Goal: Task Accomplishment & Management: Manage account settings

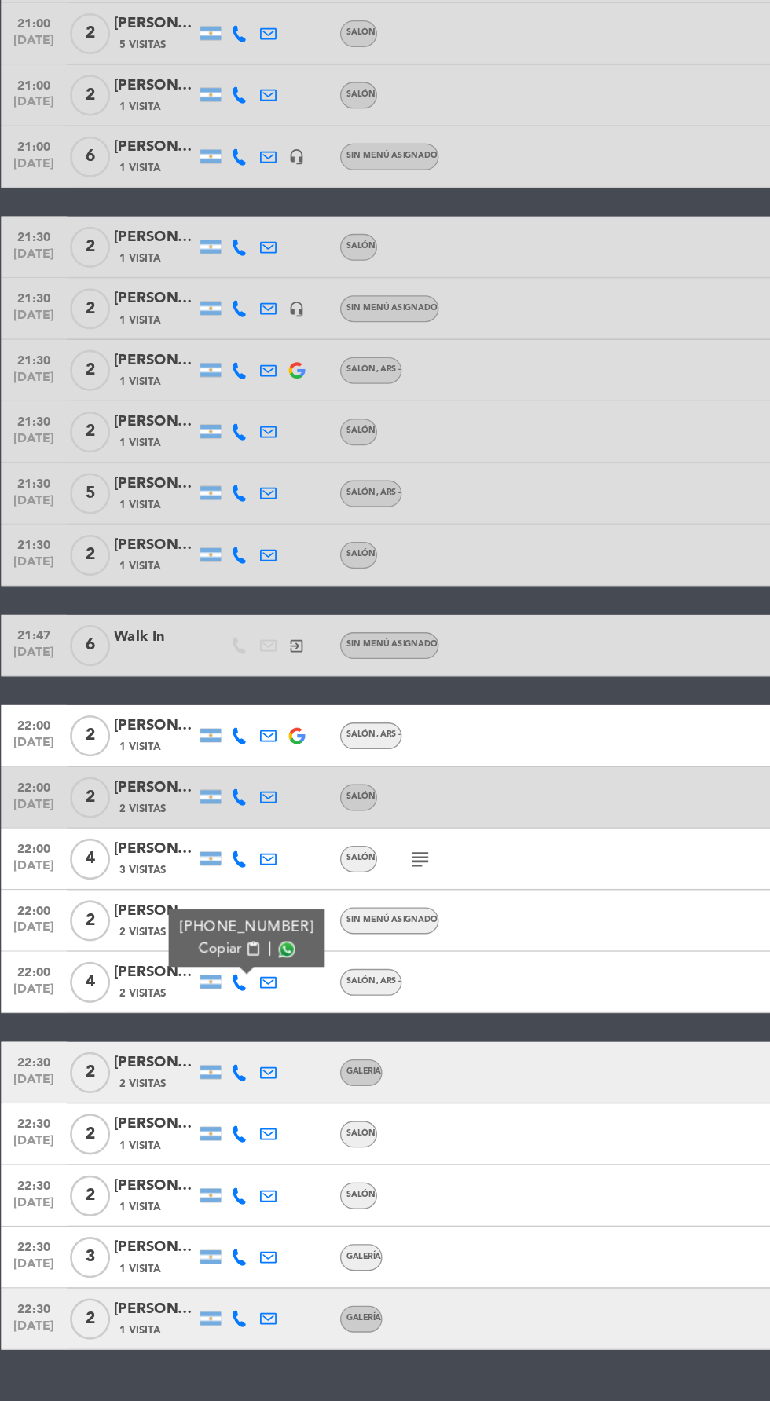
scroll to position [97, 0]
click at [185, 1144] on icon at bounding box center [186, 1150] width 13 height 13
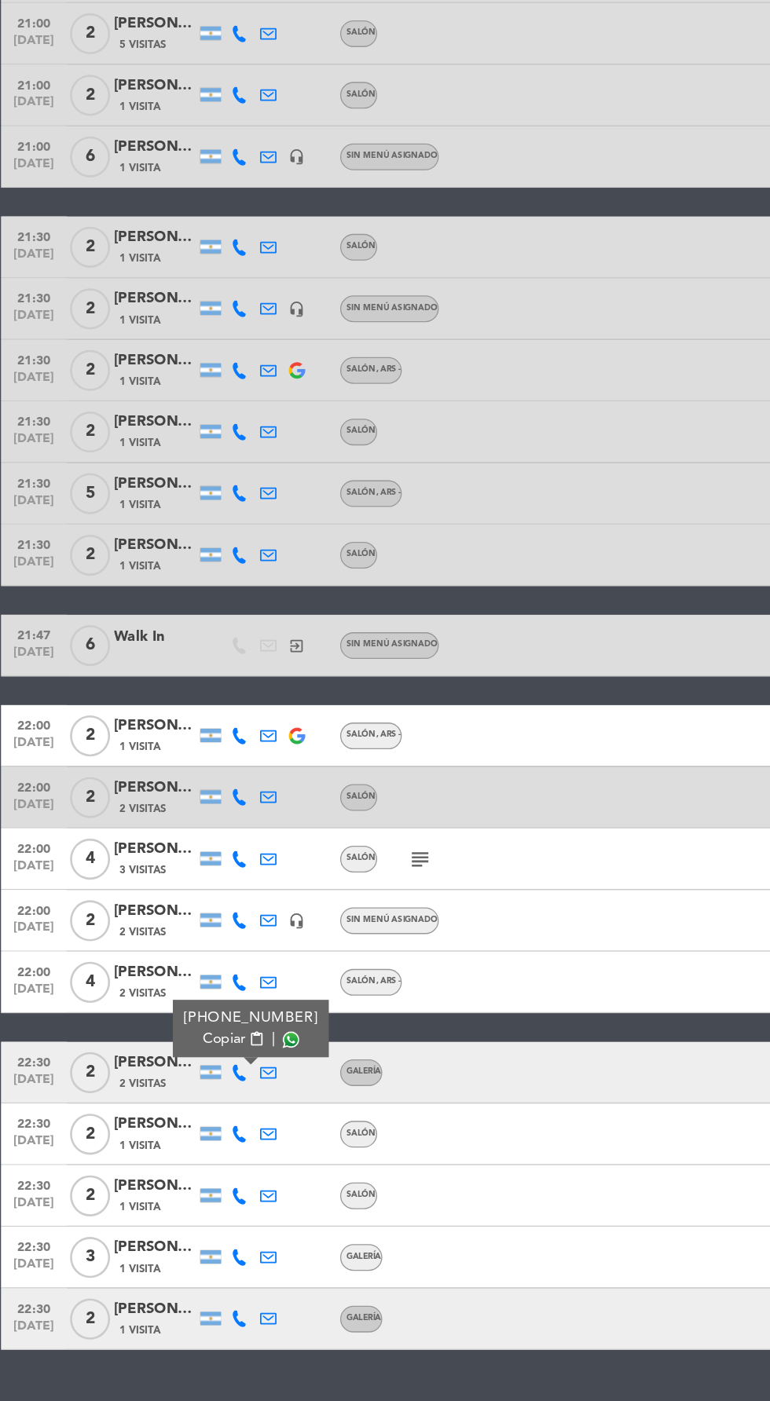
click at [219, 1118] on span at bounding box center [225, 1124] width 13 height 13
click at [185, 1191] on icon at bounding box center [186, 1197] width 13 height 13
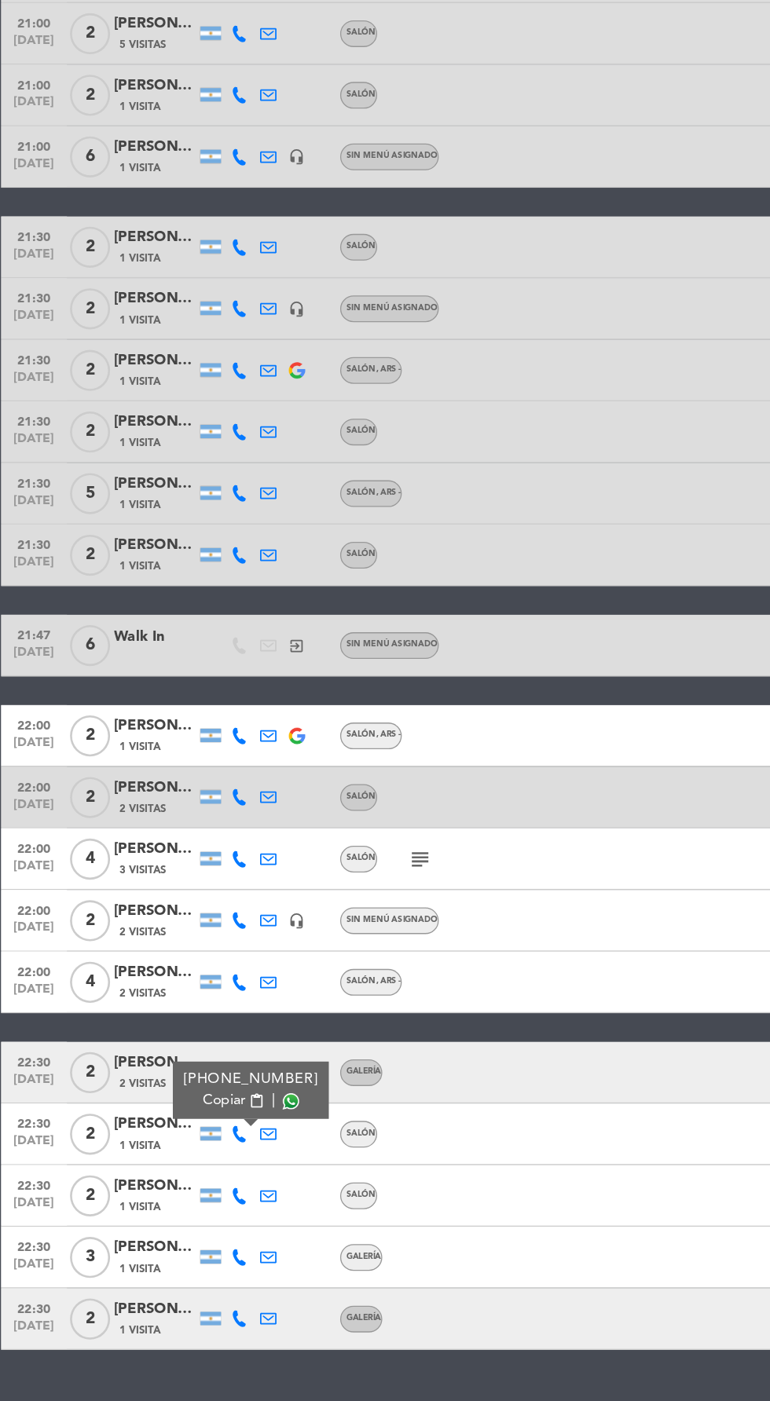
click at [221, 1166] on span at bounding box center [225, 1172] width 13 height 13
click at [188, 1285] on icon at bounding box center [186, 1291] width 13 height 13
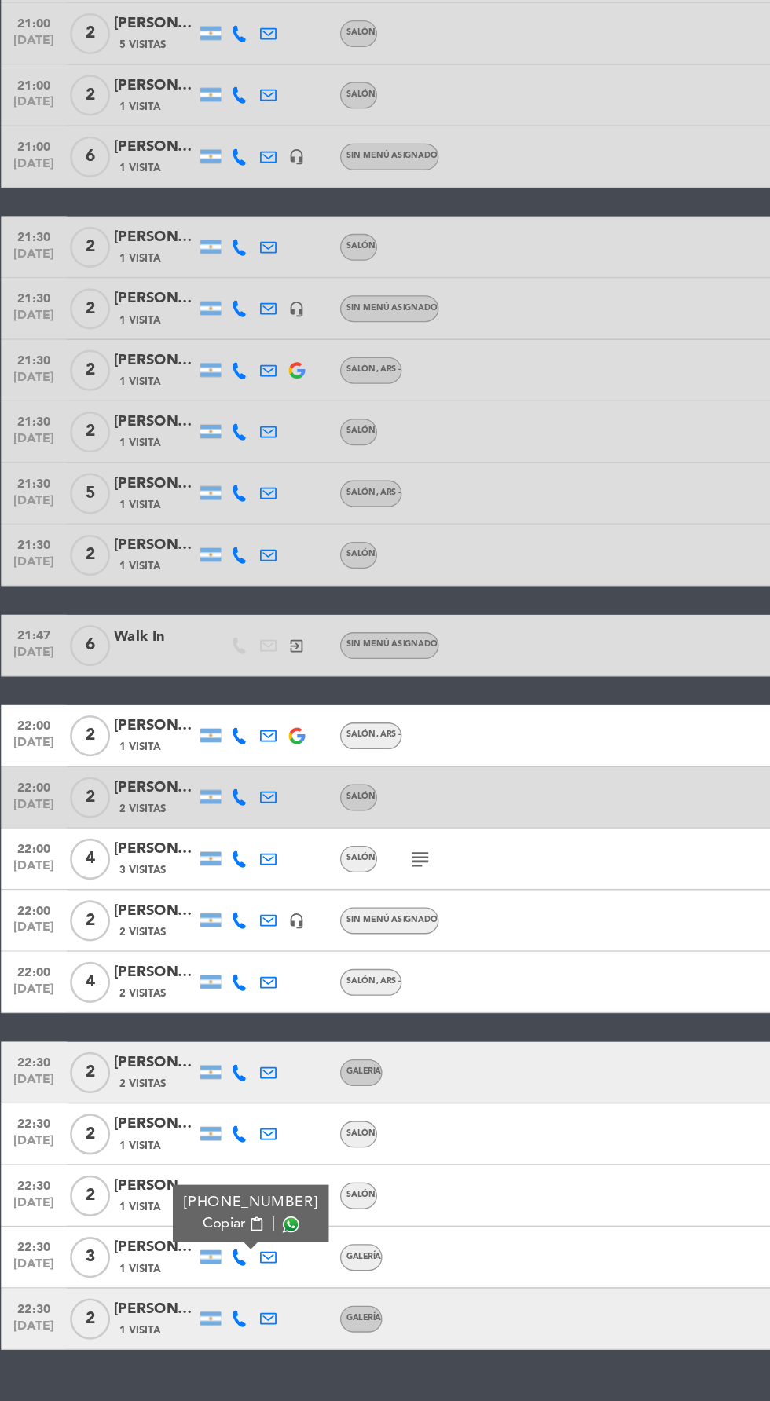
click at [221, 1260] on span at bounding box center [225, 1266] width 13 height 13
click at [185, 1332] on icon at bounding box center [186, 1338] width 13 height 13
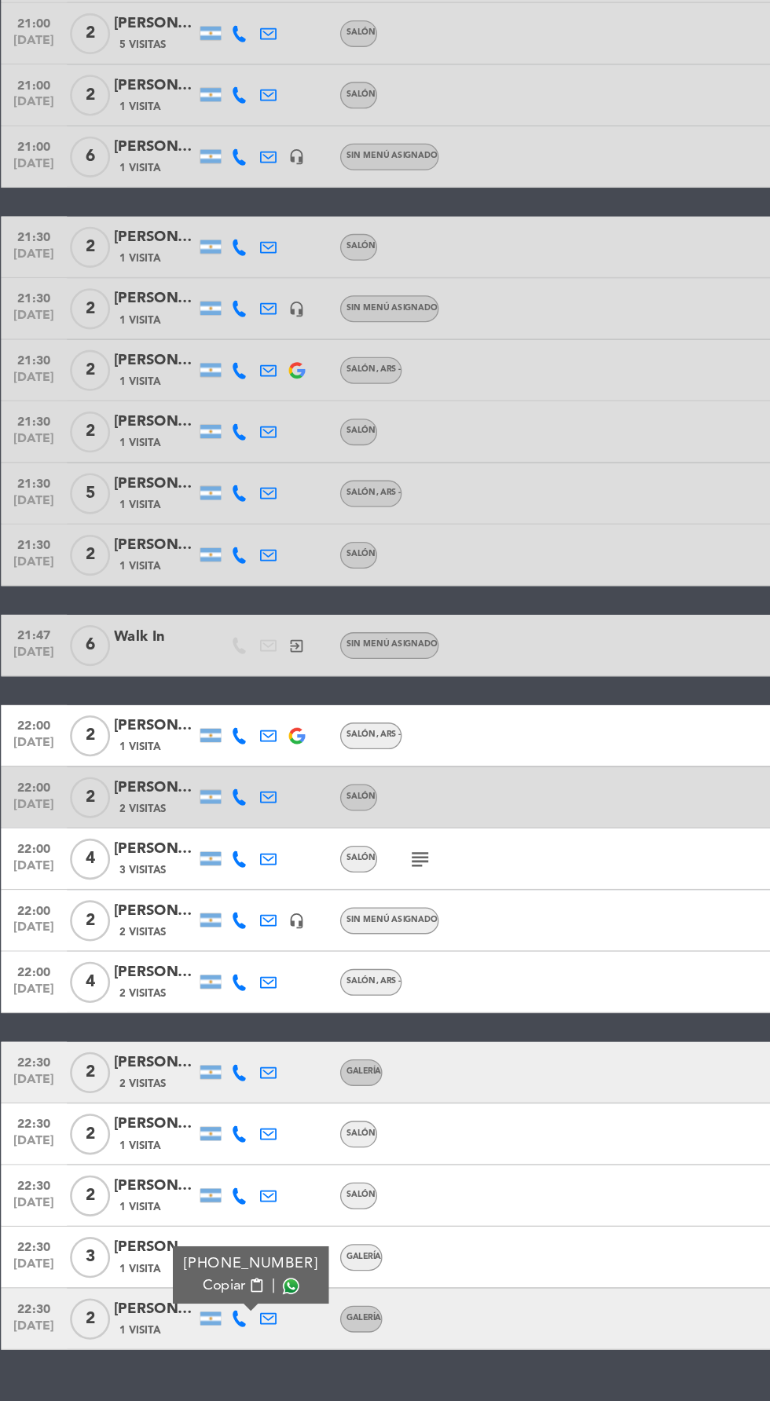
click at [220, 1307] on span at bounding box center [225, 1313] width 13 height 13
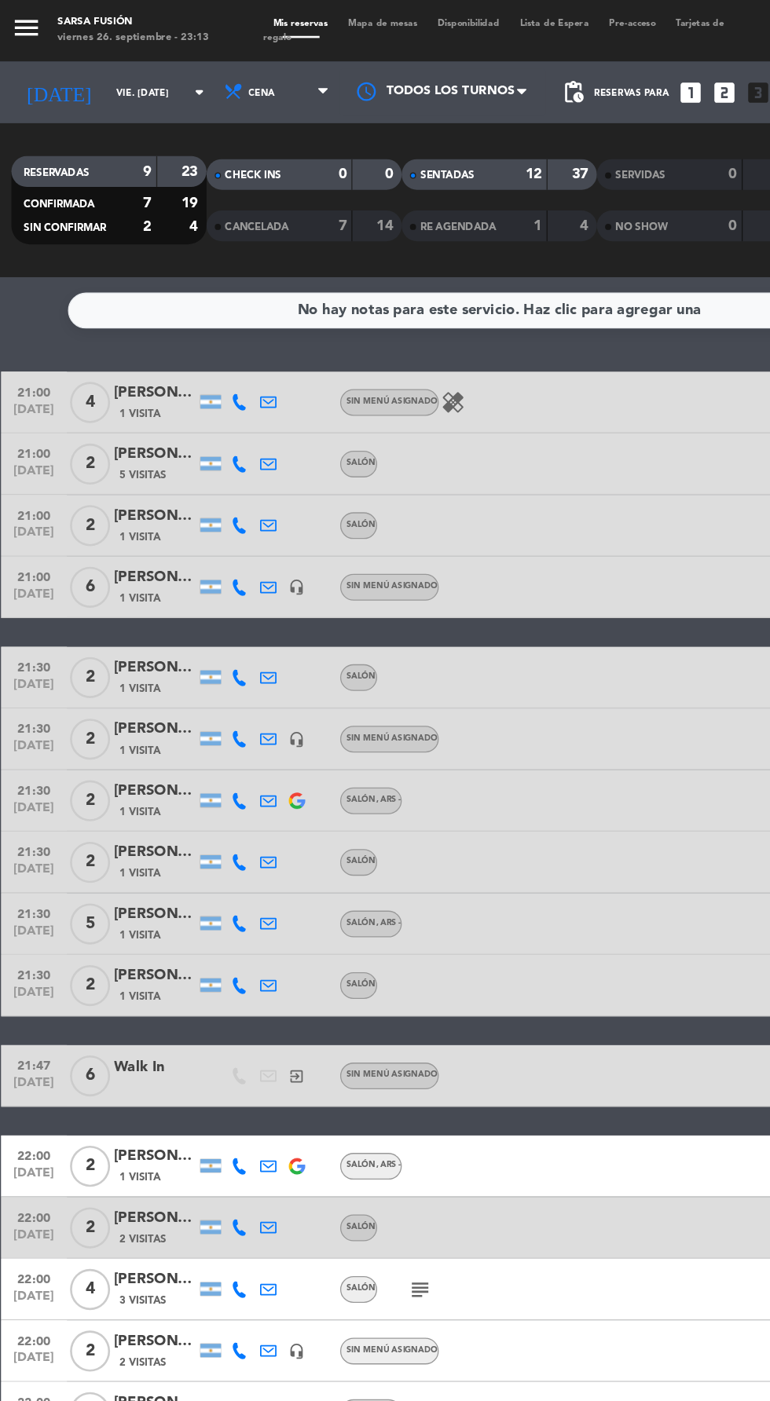
scroll to position [0, 0]
click at [90, 69] on input "vie. 26 sep." at bounding box center [133, 71] width 99 height 24
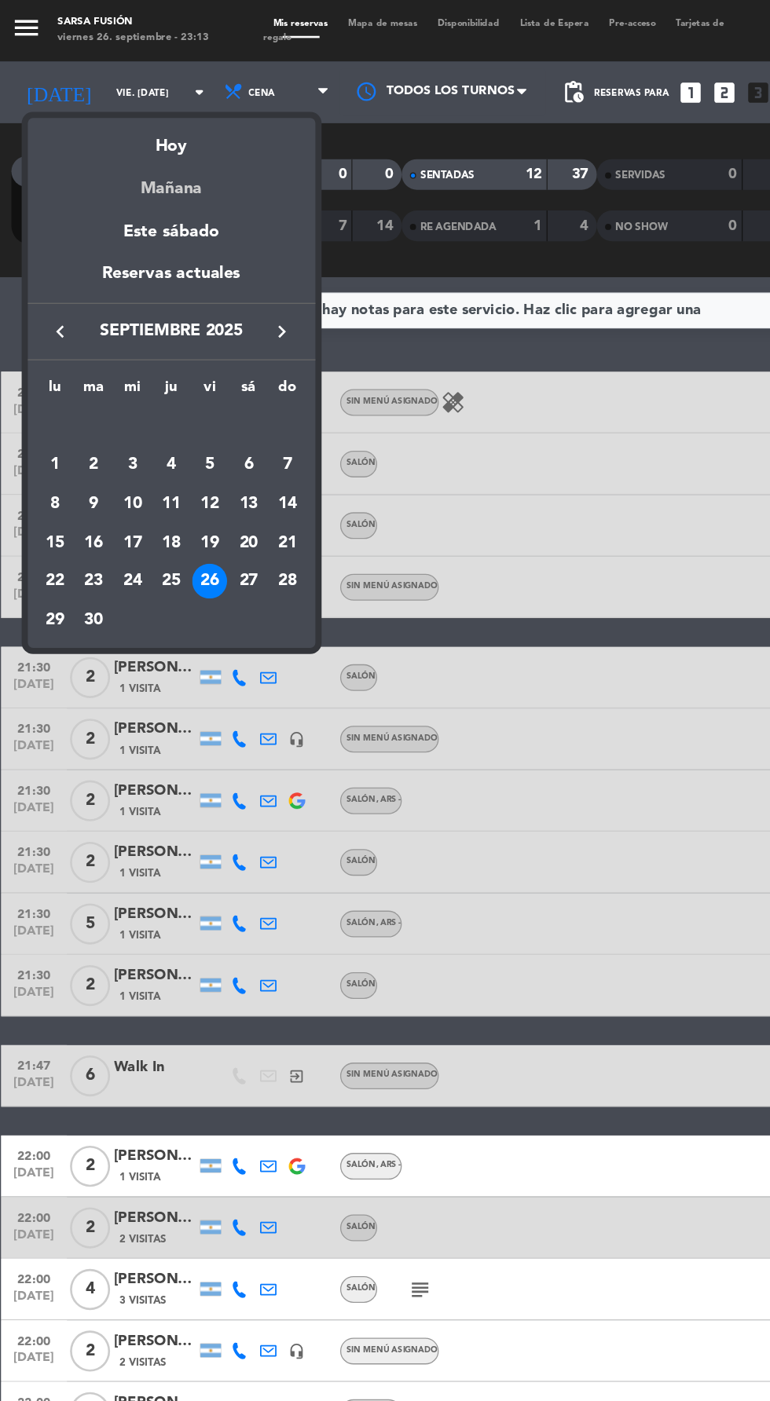
click at [148, 137] on div "Mañana" at bounding box center [134, 139] width 220 height 32
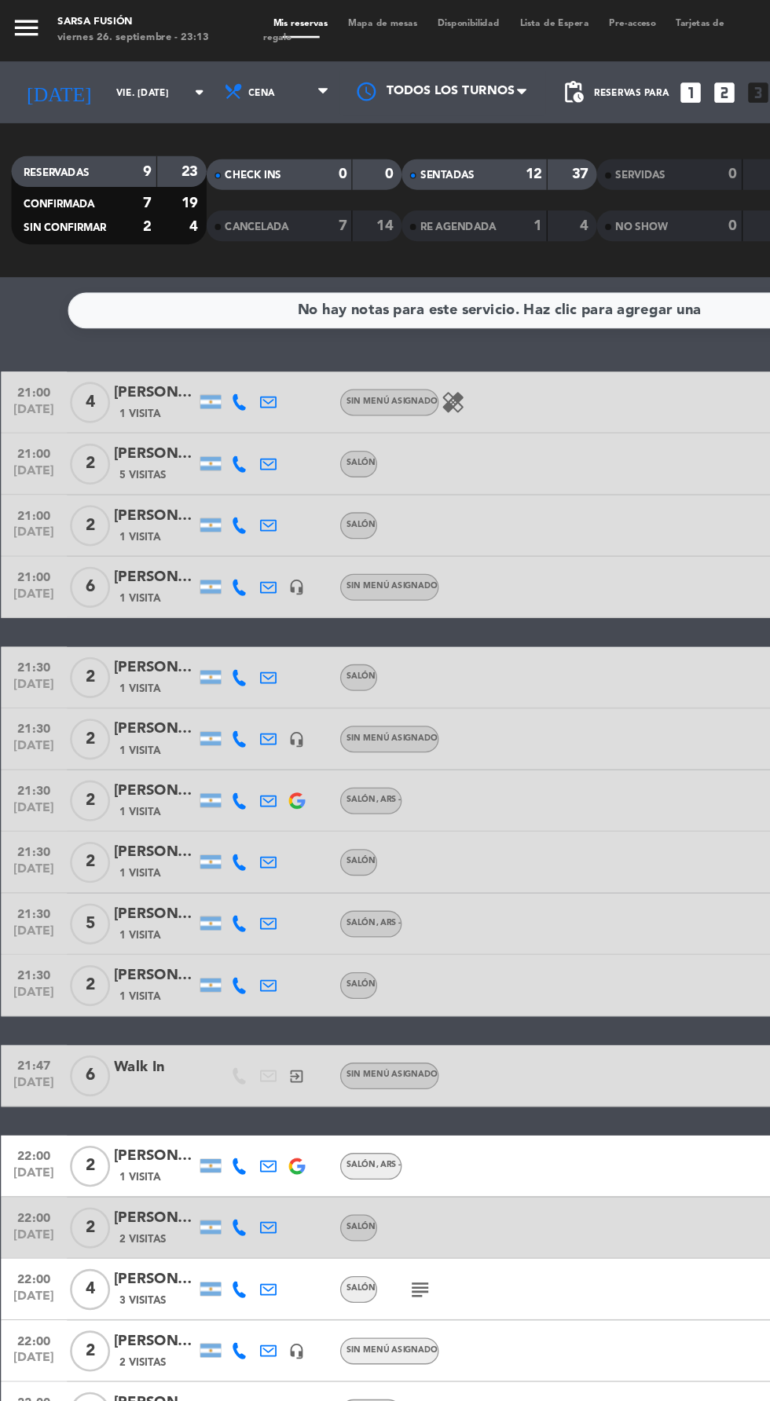
type input "sáb. [DATE]"
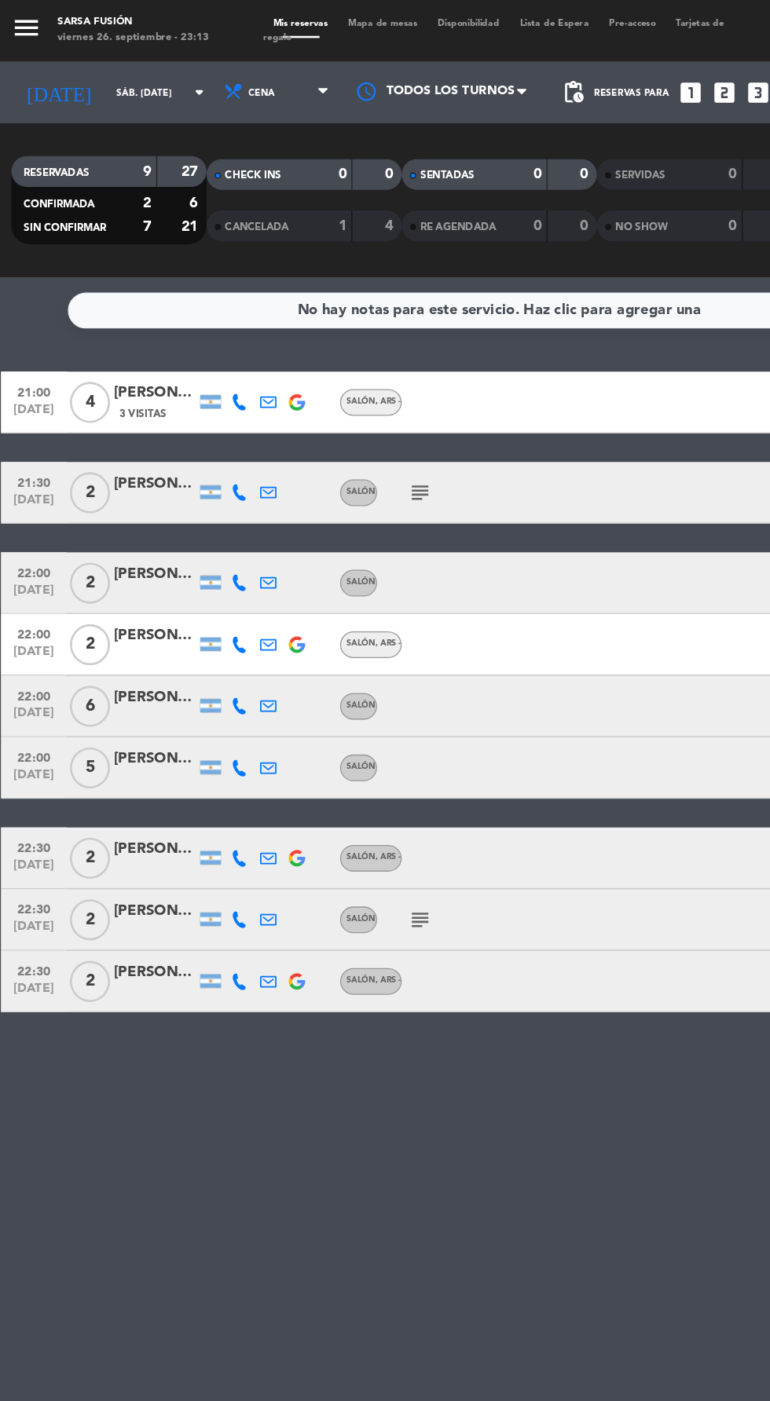
click at [185, 310] on icon at bounding box center [186, 308] width 13 height 13
click at [217, 282] on span at bounding box center [220, 282] width 13 height 13
click at [112, 299] on div "[PERSON_NAME] Urrutibehety" at bounding box center [121, 300] width 63 height 18
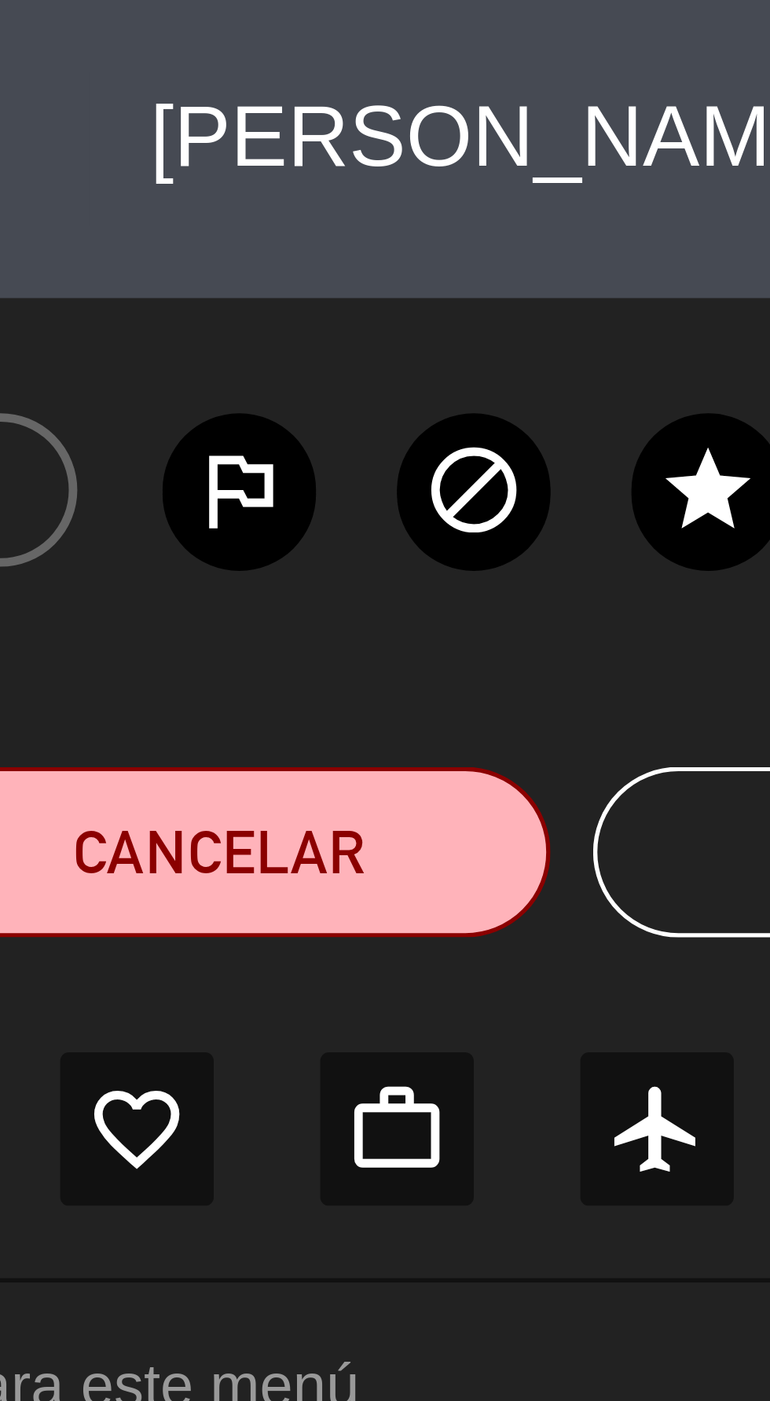
click at [613, 129] on div "REAGENDAR SENTAR SENTAR Y AJUSTAR NO SHOW Cancelar Cerrar" at bounding box center [385, 157] width 770 height 63
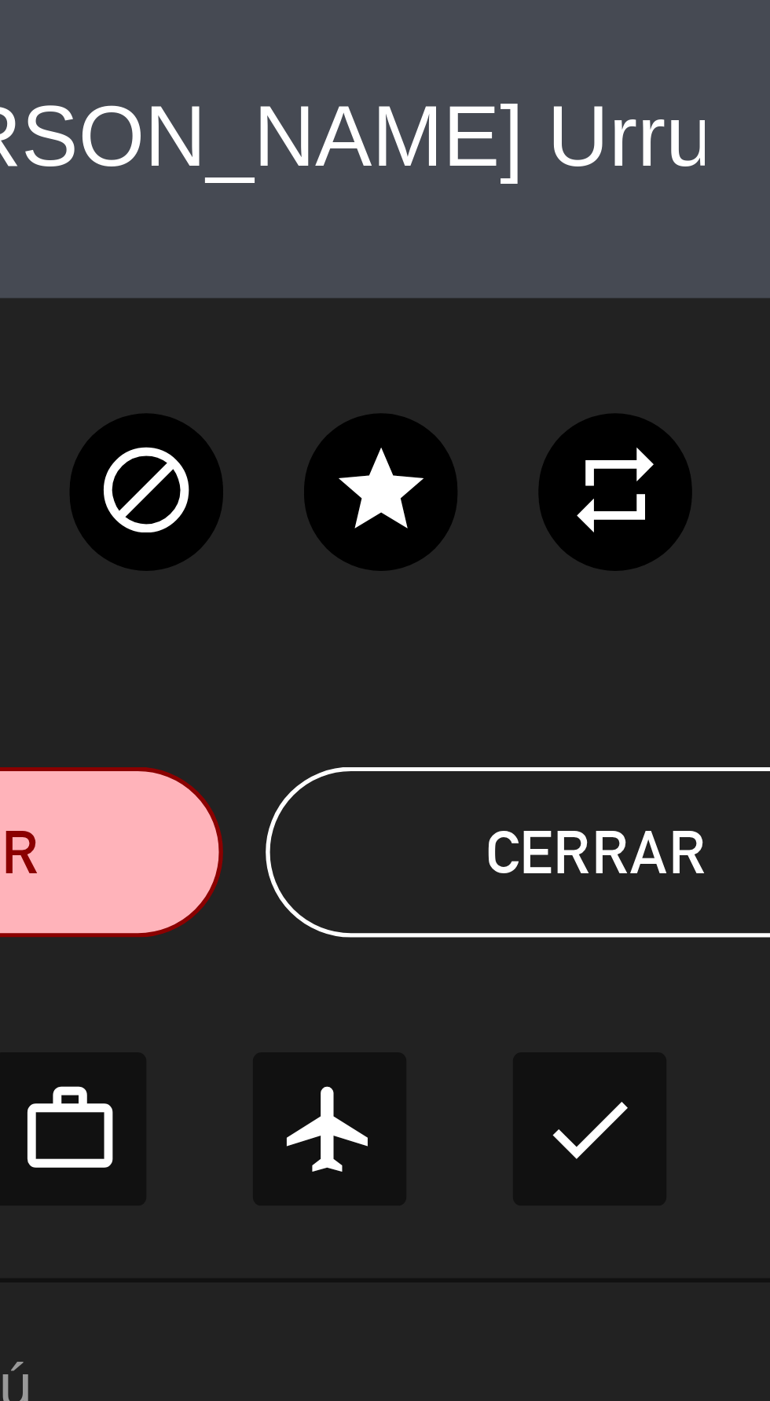
click at [723, 24] on textarea at bounding box center [647, 27] width 163 height 28
click at [725, 24] on textarea at bounding box center [647, 27] width 163 height 28
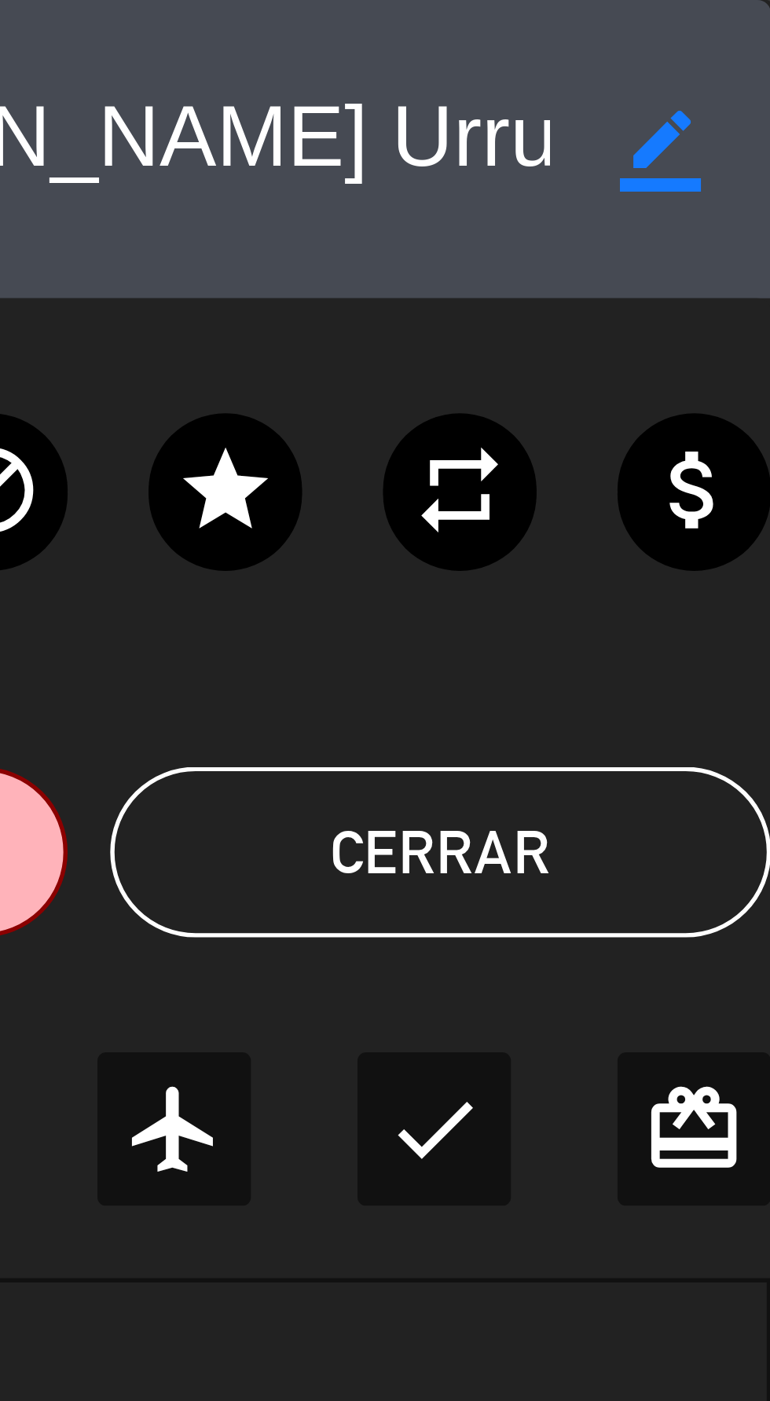
click at [730, 25] on div "border_color" at bounding box center [749, 27] width 41 height 28
click at [755, 27] on icon "border_color" at bounding box center [749, 27] width 15 height 15
click at [734, 22] on div at bounding box center [749, 27] width 41 height 28
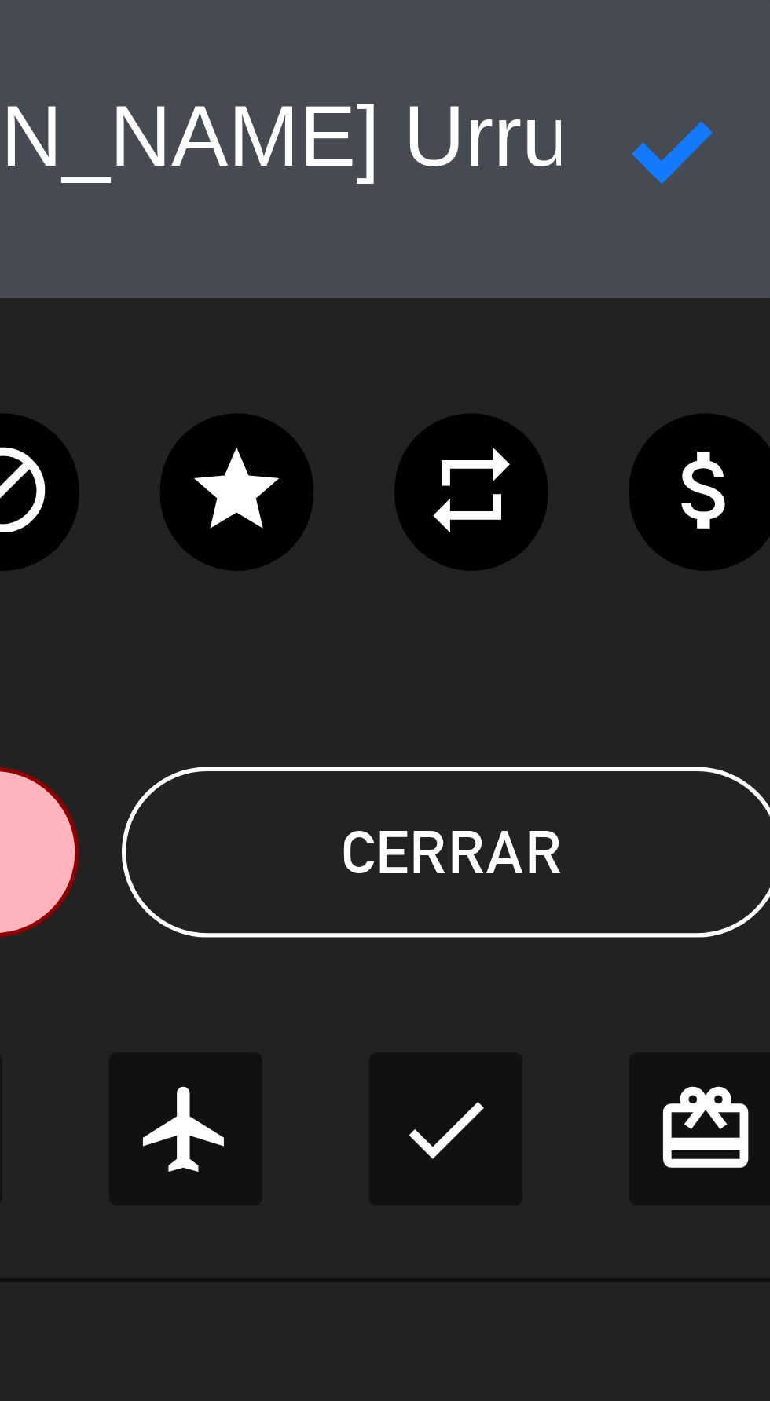
click at [714, 153] on button "Cerrar" at bounding box center [709, 156] width 122 height 31
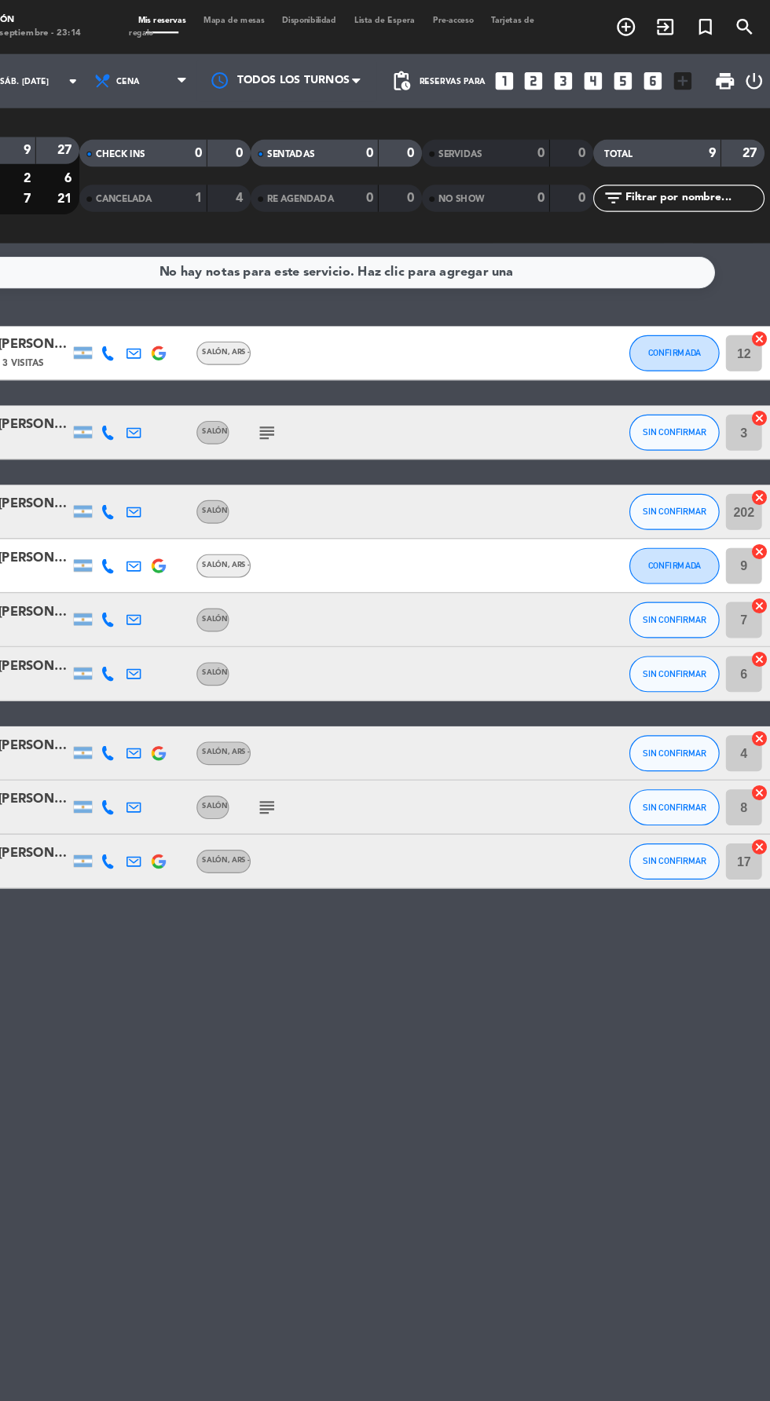
click at [135, 307] on div "[PERSON_NAME] Urrutibehety" at bounding box center [121, 300] width 63 height 18
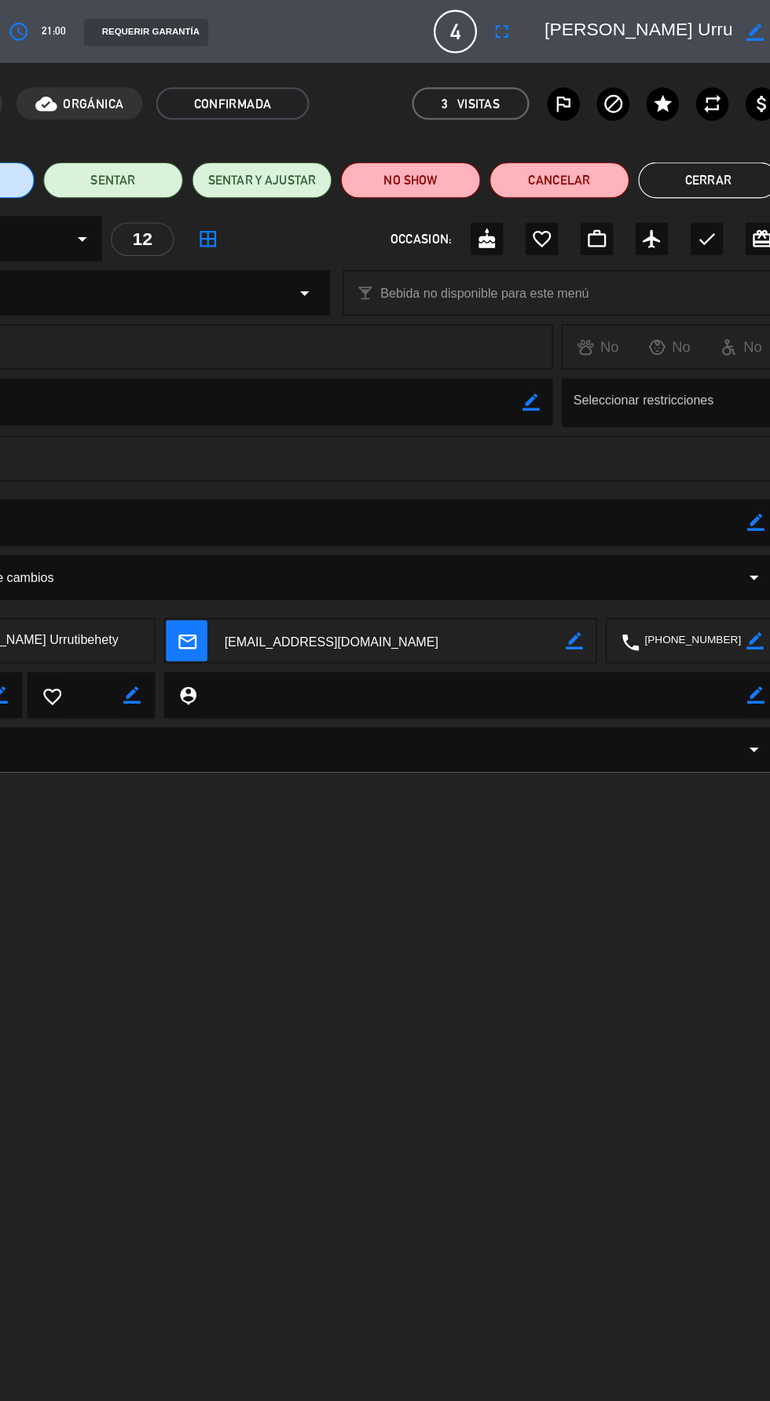
click at [720, 159] on button "Cerrar" at bounding box center [709, 156] width 122 height 31
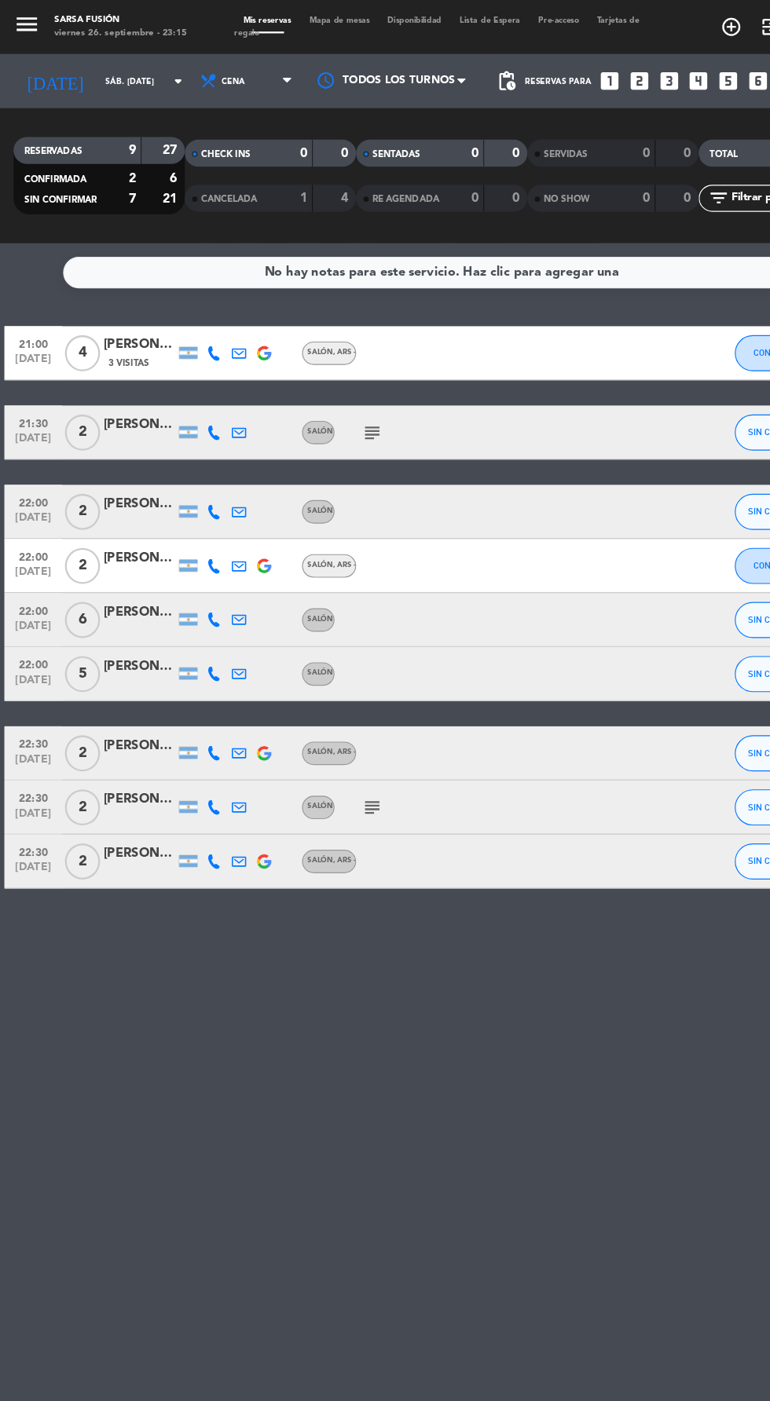
click at [185, 376] on icon at bounding box center [186, 377] width 13 height 13
click at [219, 352] on span at bounding box center [225, 352] width 13 height 13
click at [104, 385] on div at bounding box center [121, 385] width 63 height 13
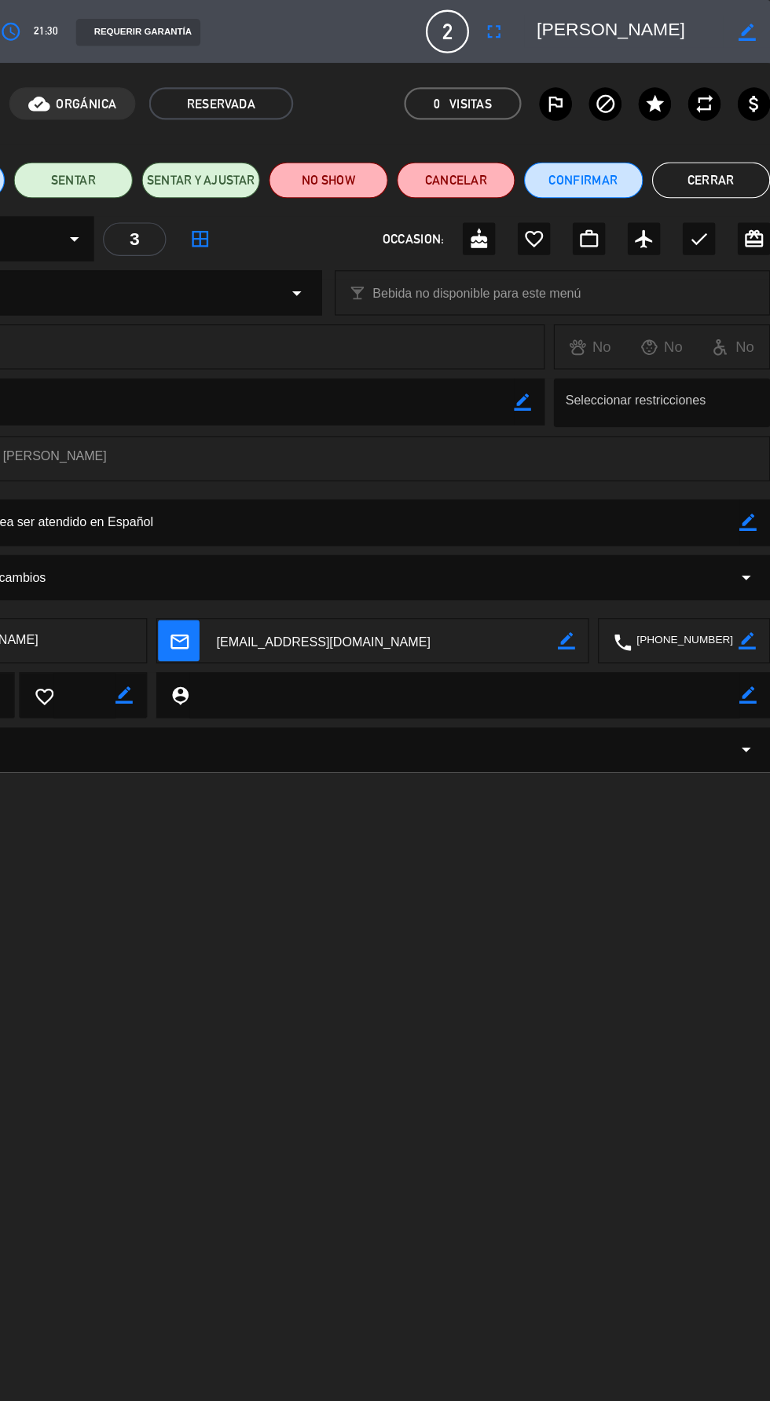
click at [737, 156] on button "Cerrar" at bounding box center [718, 156] width 103 height 31
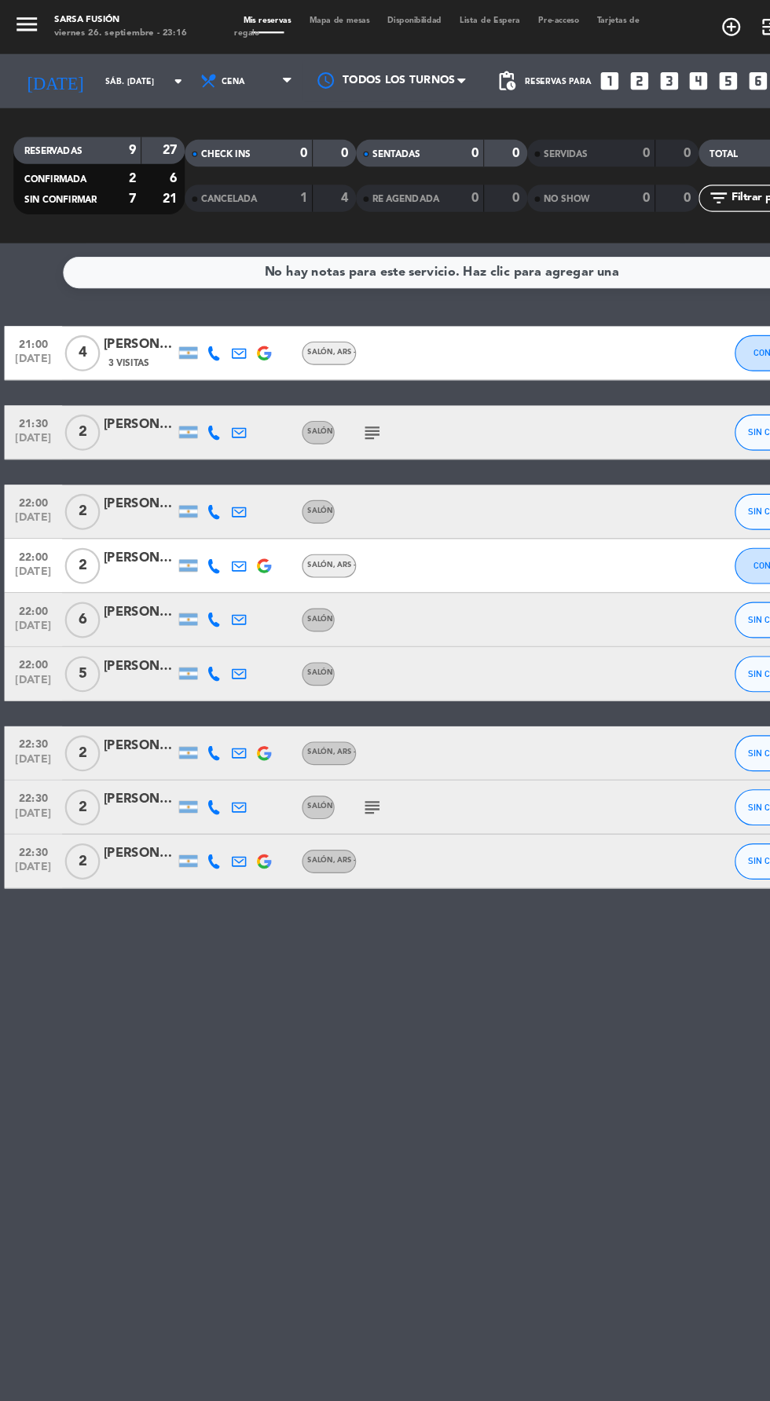
click at [185, 441] on icon at bounding box center [186, 446] width 13 height 13
click at [219, 420] on span at bounding box center [225, 421] width 13 height 13
click at [115, 448] on div "[PERSON_NAME]" at bounding box center [121, 439] width 63 height 18
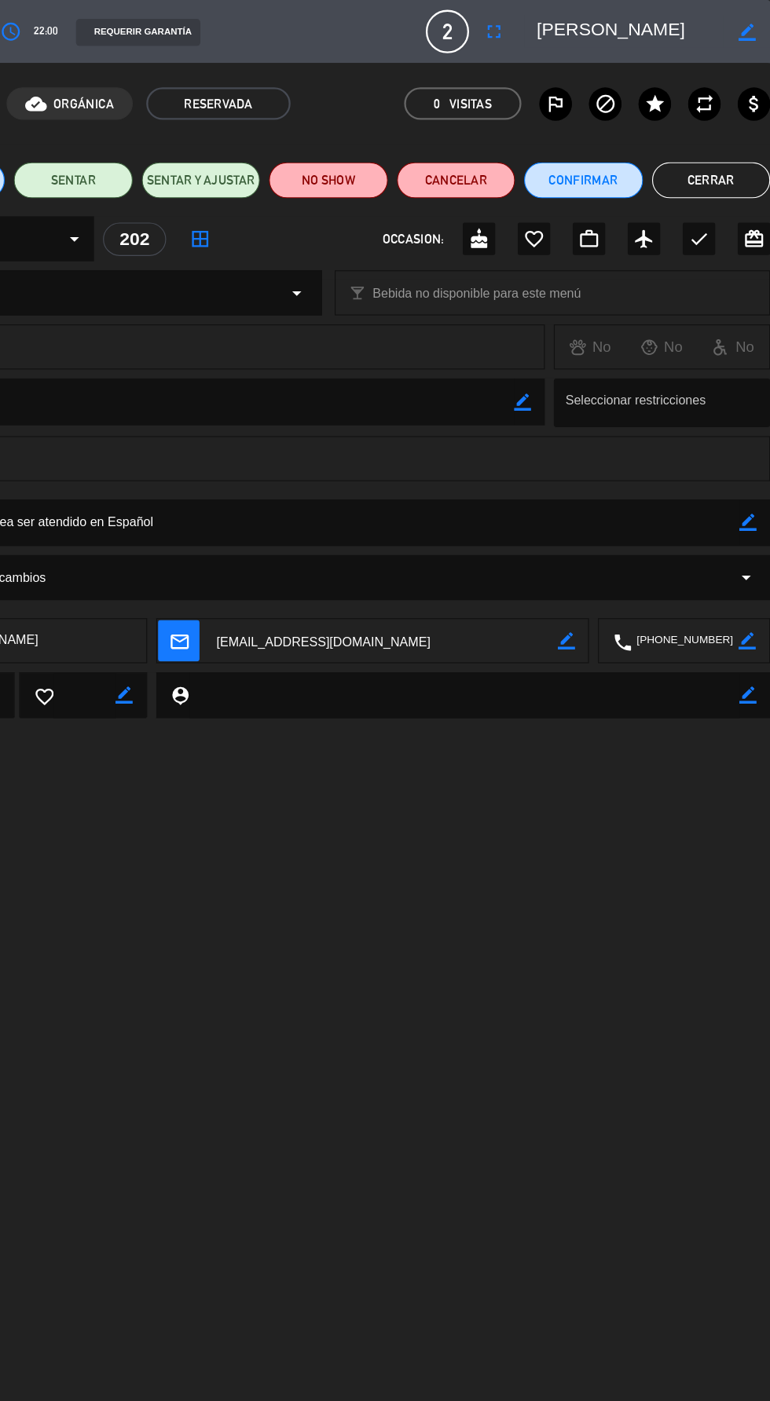
click at [718, 161] on button "Cerrar" at bounding box center [718, 156] width 103 height 31
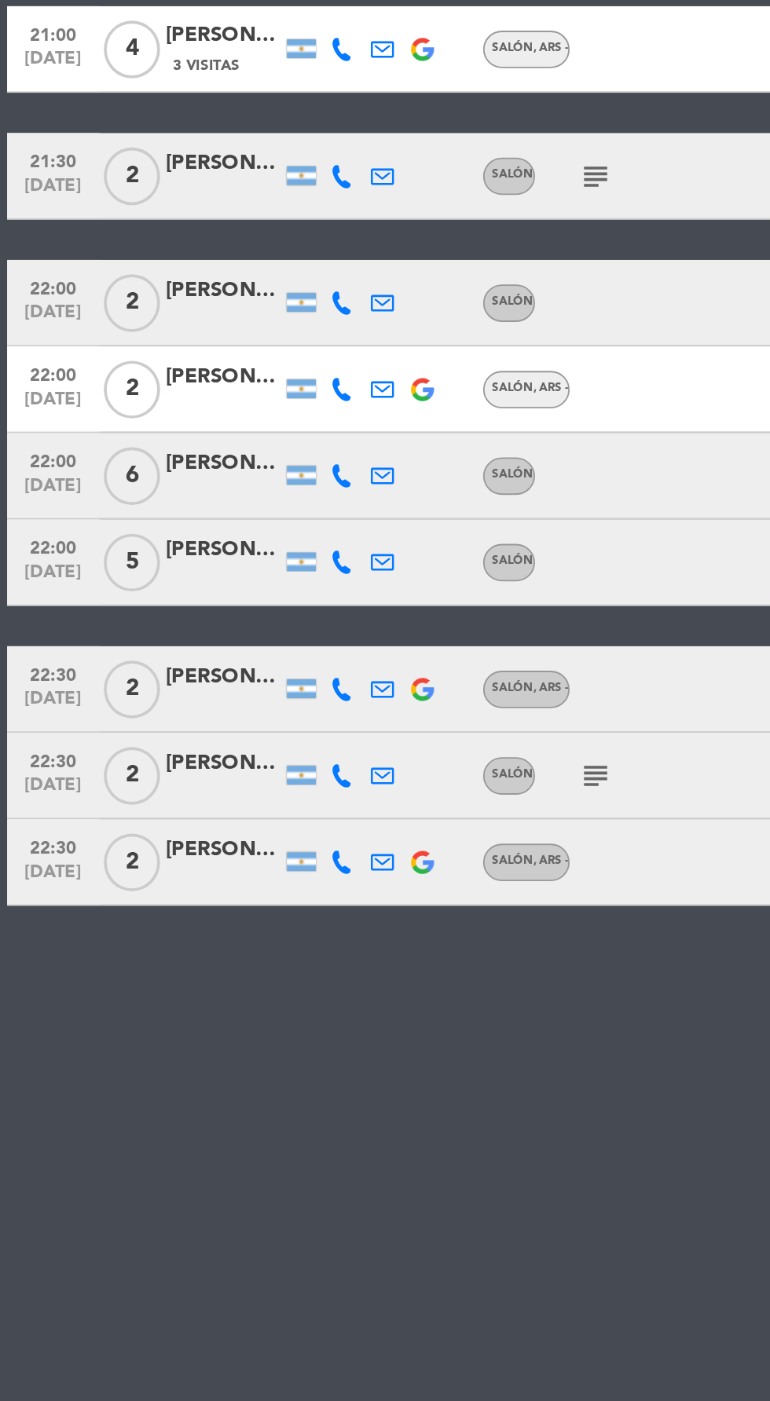
click at [112, 493] on div "[PERSON_NAME]" at bounding box center [121, 487] width 63 height 18
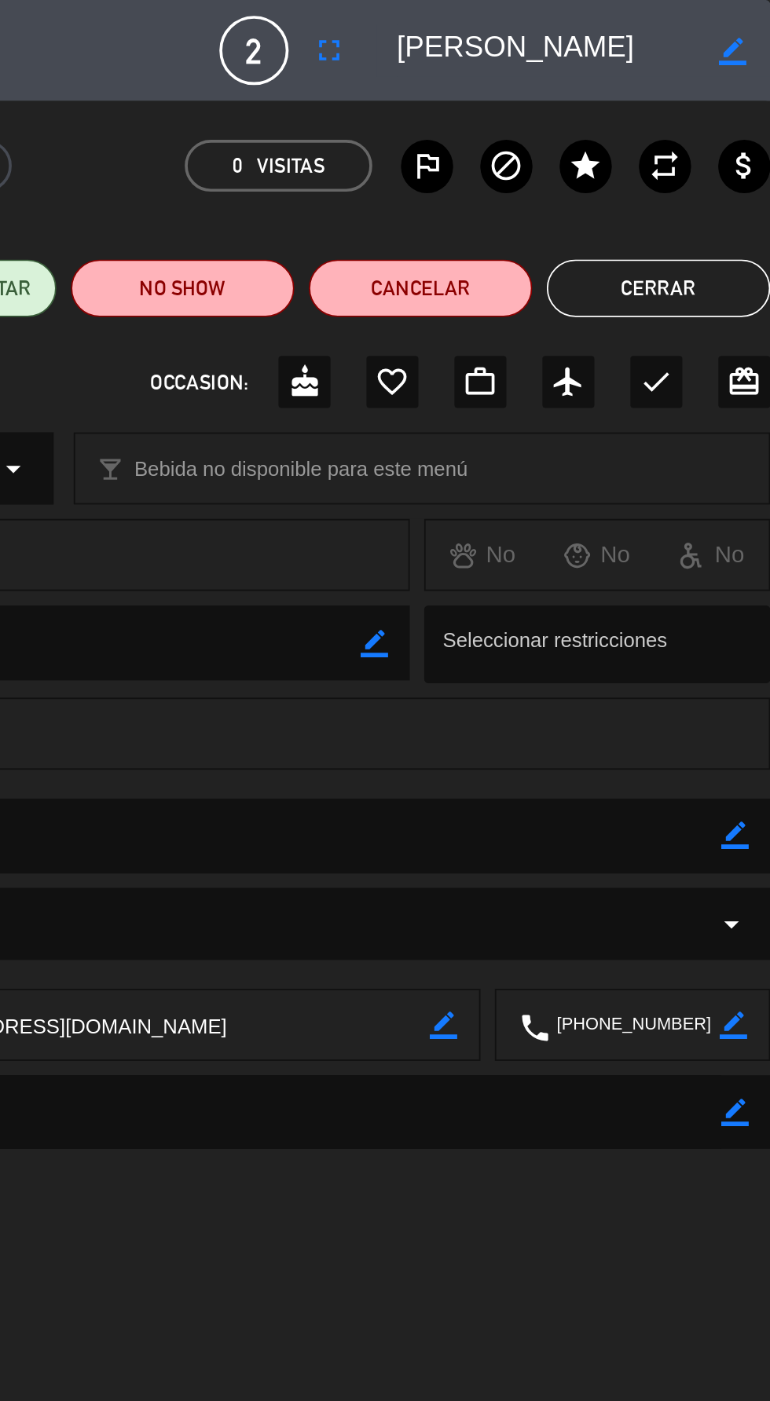
scroll to position [0, 40]
click at [681, 27] on textarea at bounding box center [647, 27] width 163 height 28
click at [663, 35] on textarea at bounding box center [647, 27] width 163 height 28
click at [719, 28] on textarea at bounding box center [647, 27] width 163 height 28
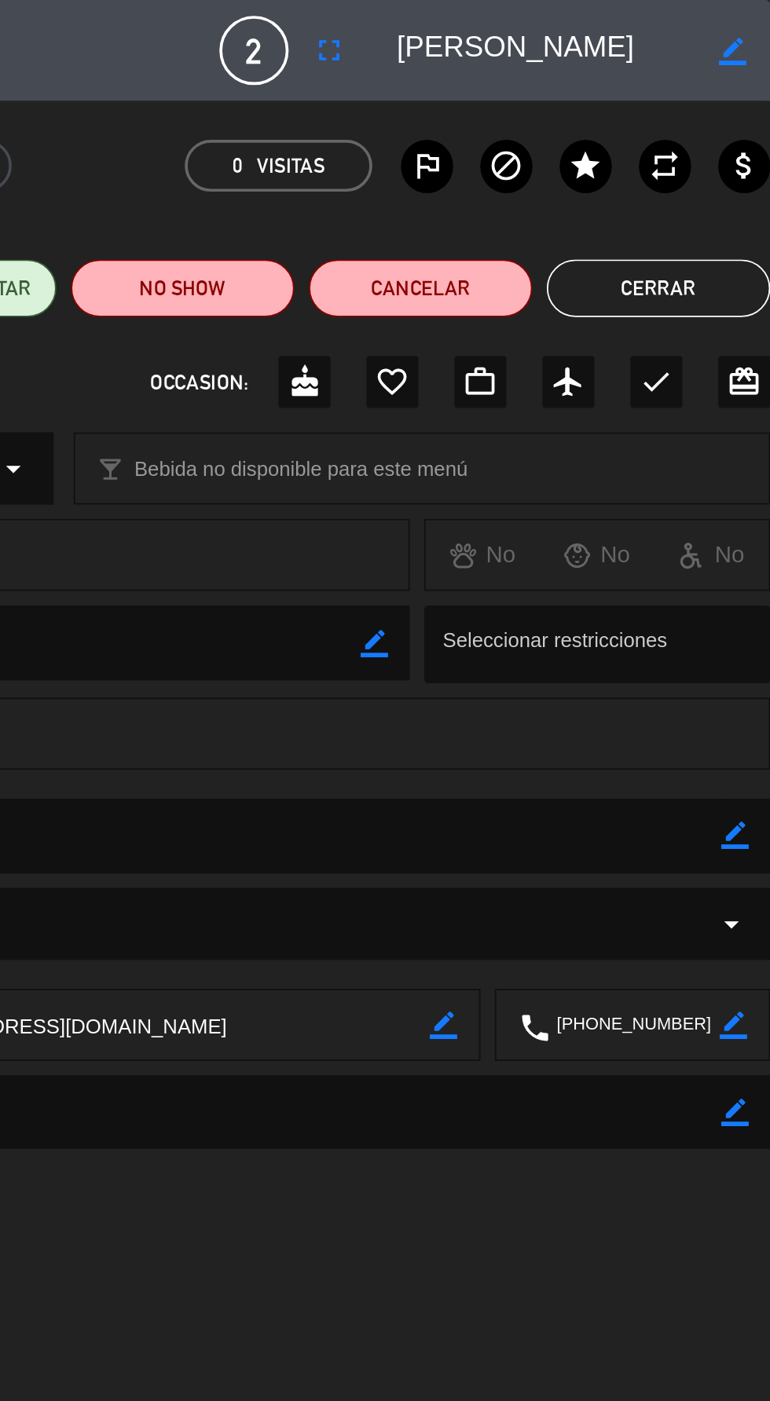
click at [722, 155] on button "Cerrar" at bounding box center [709, 156] width 122 height 31
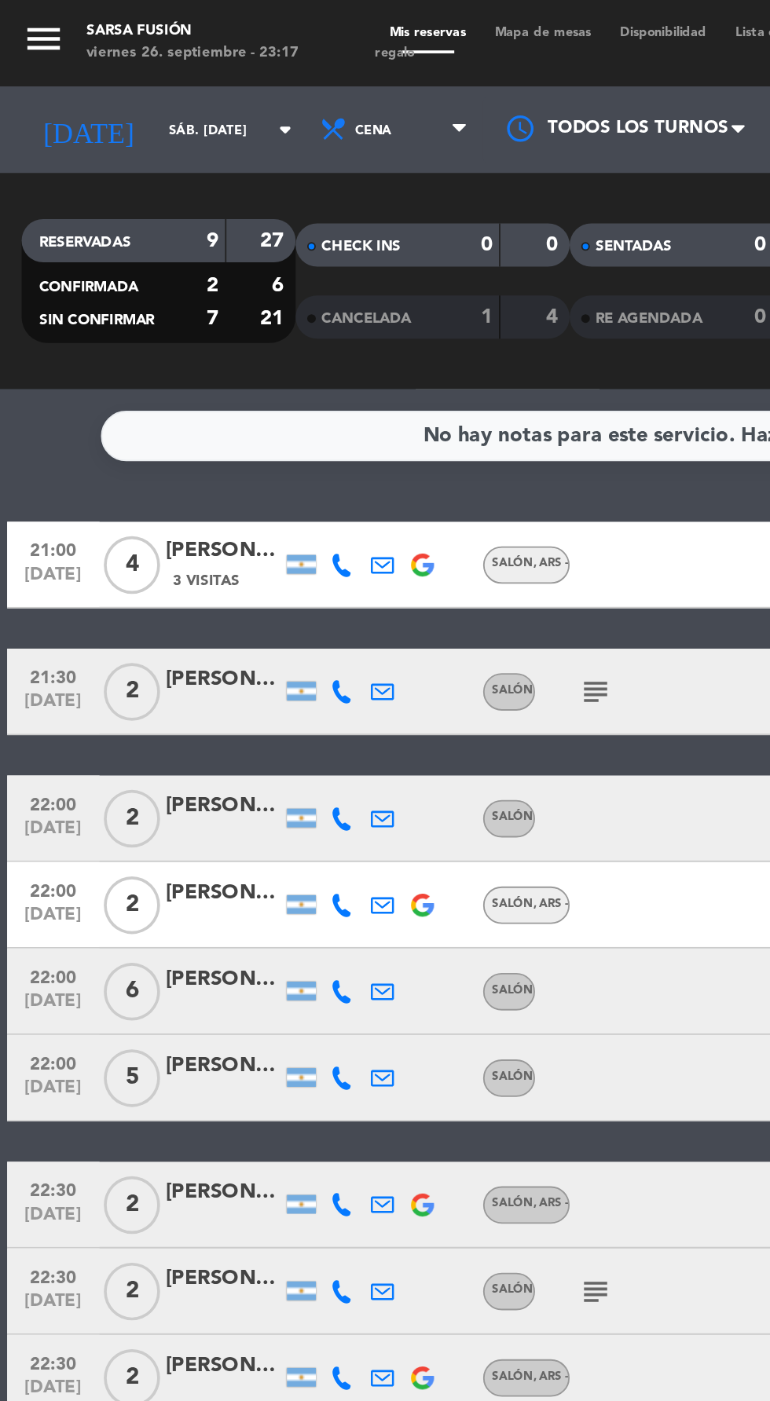
click at [192, 498] on icon at bounding box center [186, 493] width 13 height 13
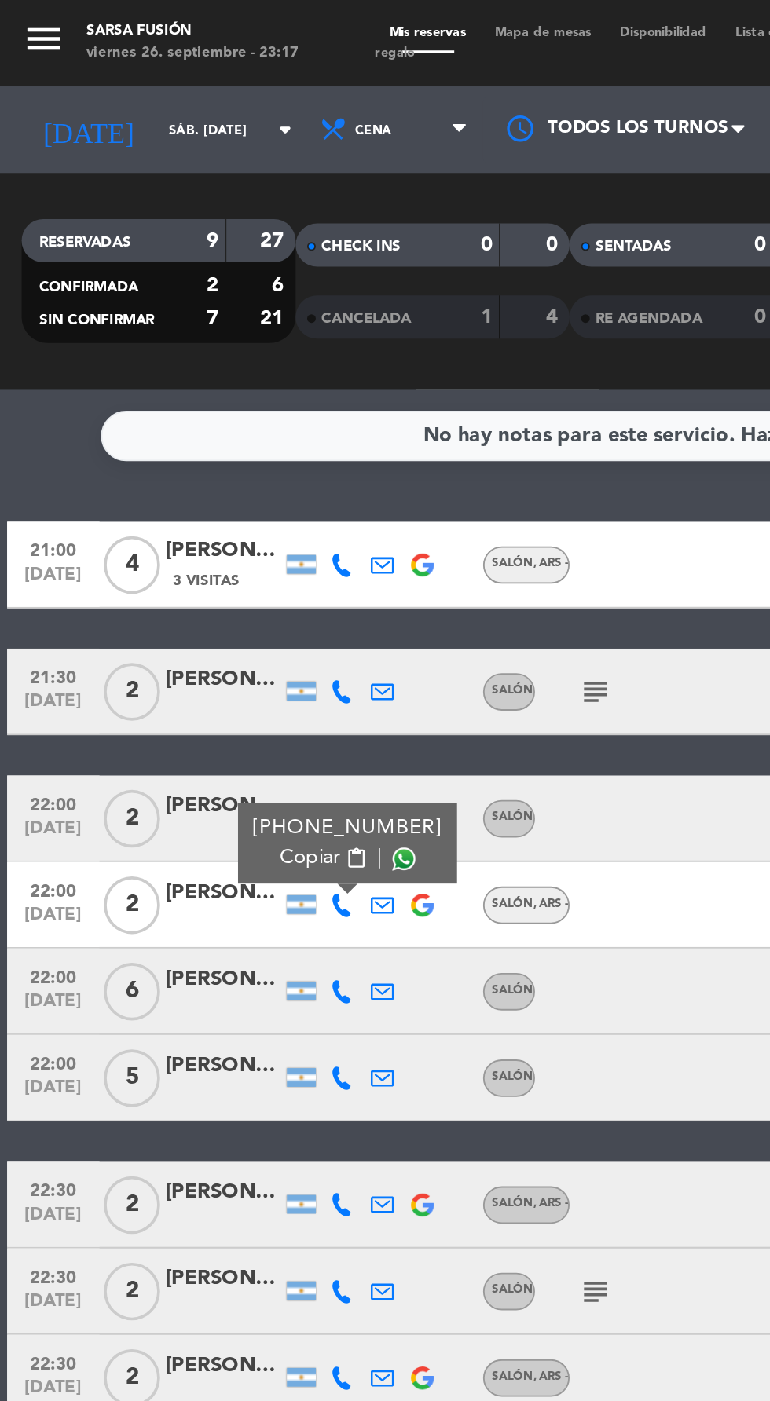
click at [220, 467] on span at bounding box center [220, 468] width 13 height 13
click at [128, 539] on div "[PERSON_NAME]" at bounding box center [121, 534] width 63 height 18
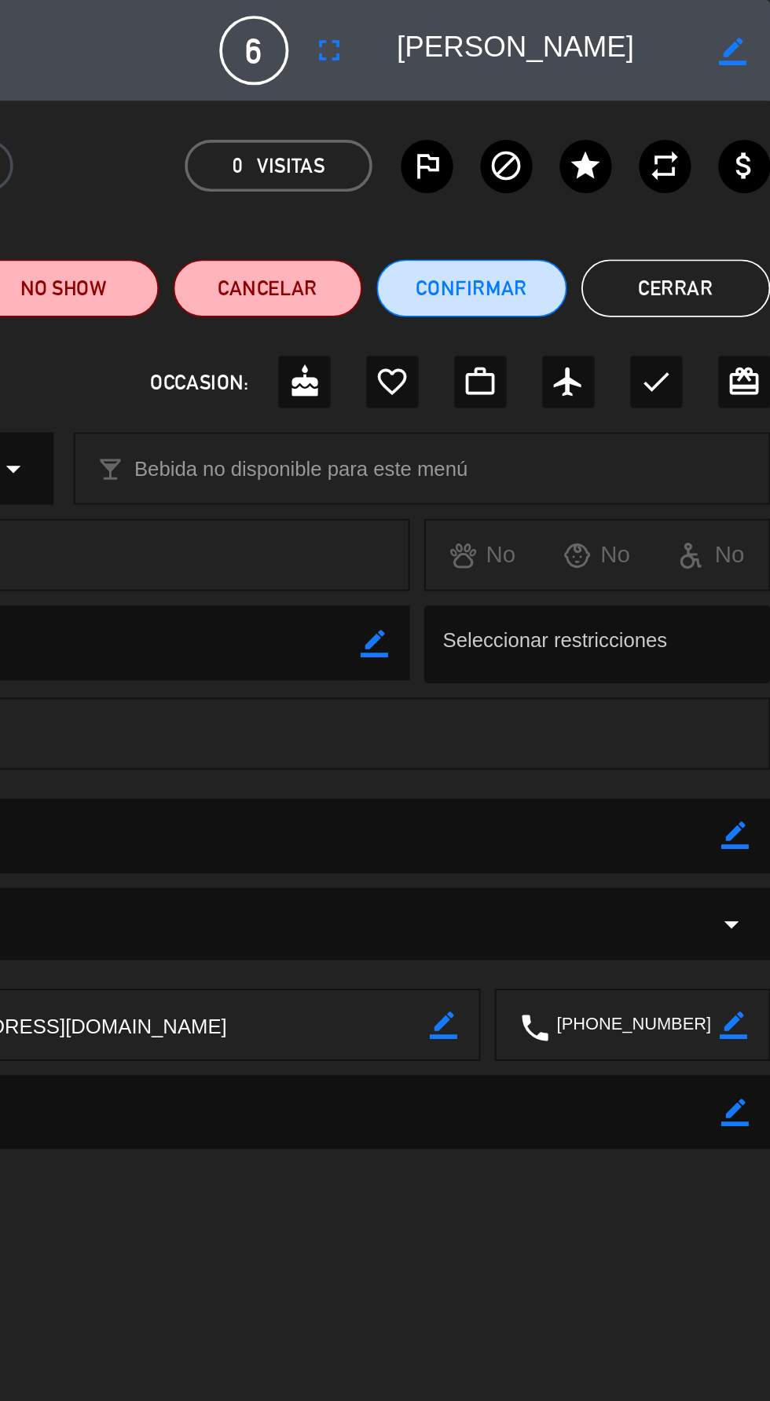
click at [719, 157] on button "Cerrar" at bounding box center [718, 156] width 103 height 31
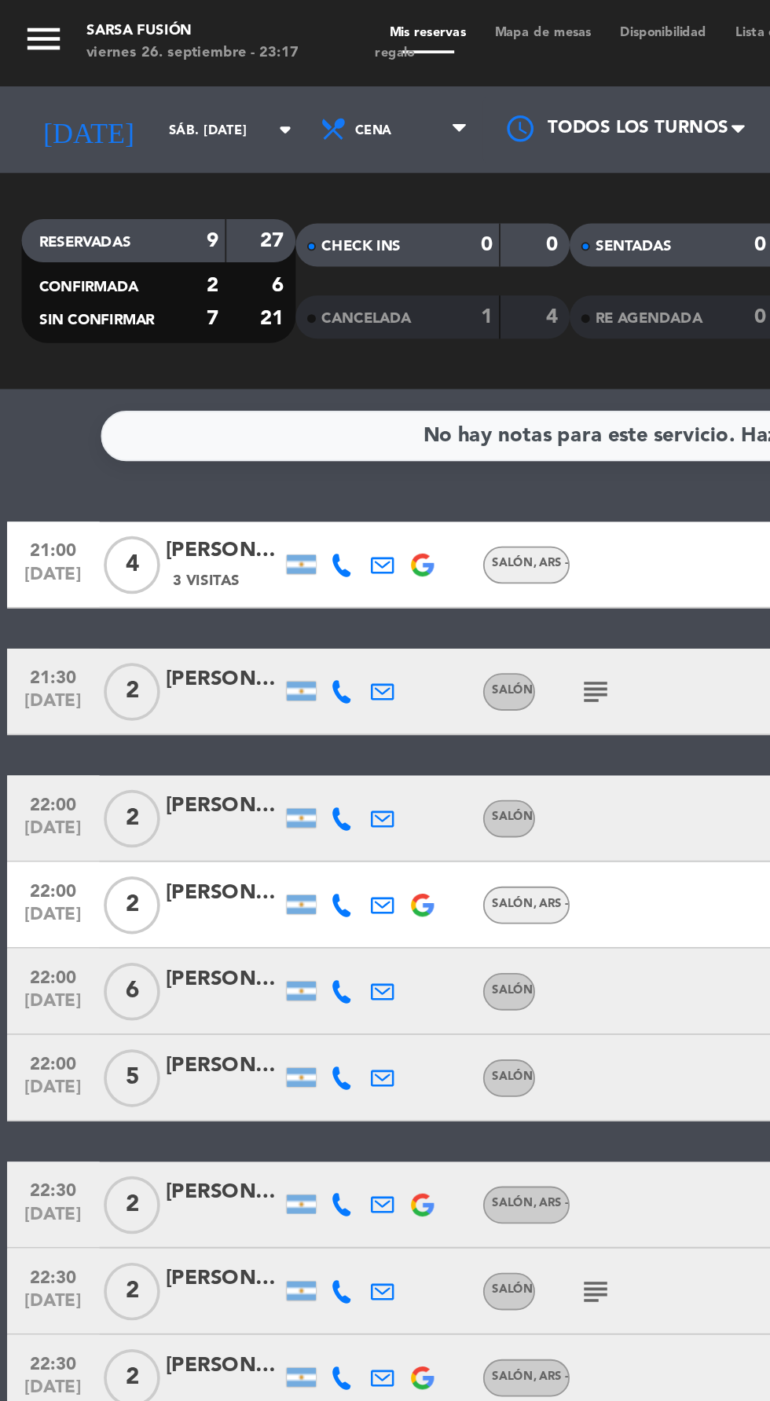
click at [190, 541] on icon at bounding box center [186, 540] width 13 height 13
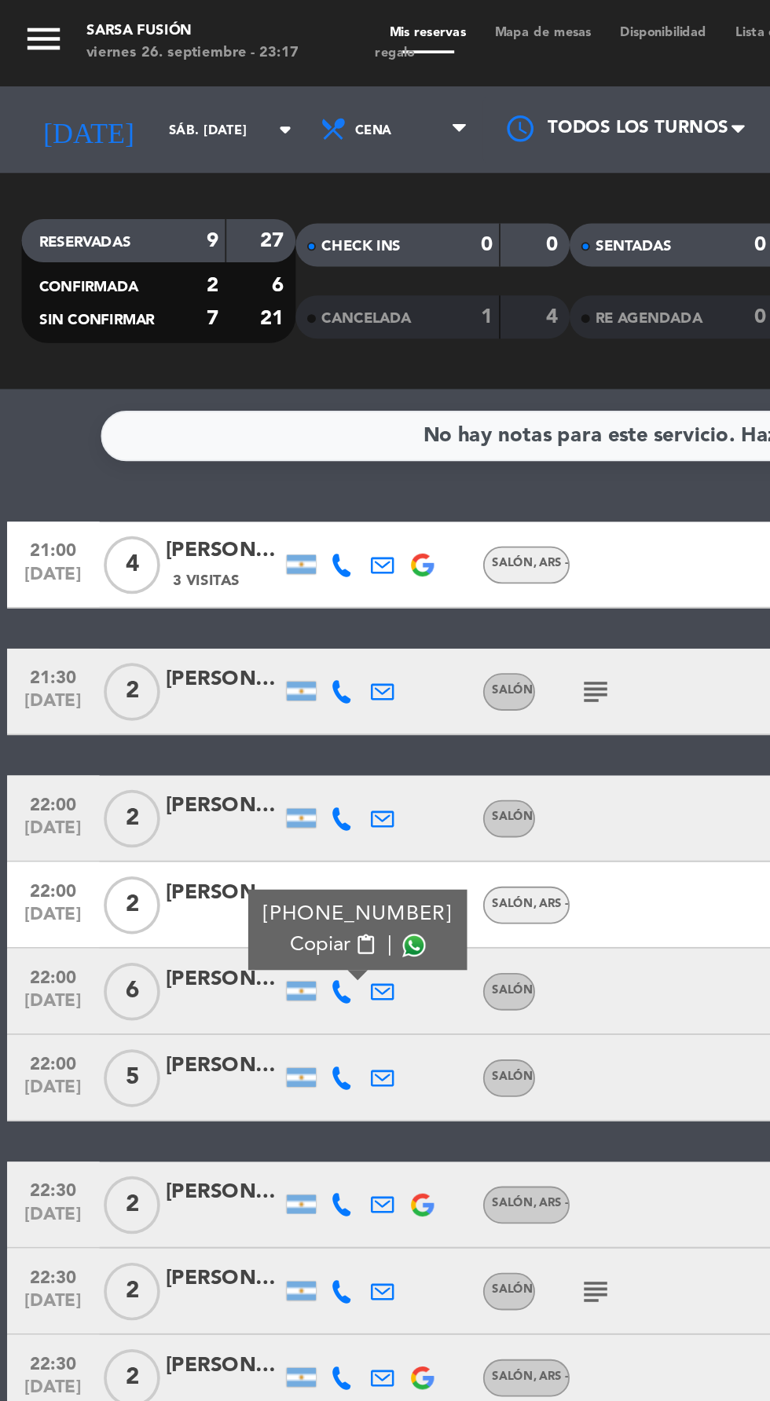
click at [222, 518] on span at bounding box center [225, 515] width 13 height 13
click at [129, 587] on div "[PERSON_NAME]" at bounding box center [121, 581] width 63 height 18
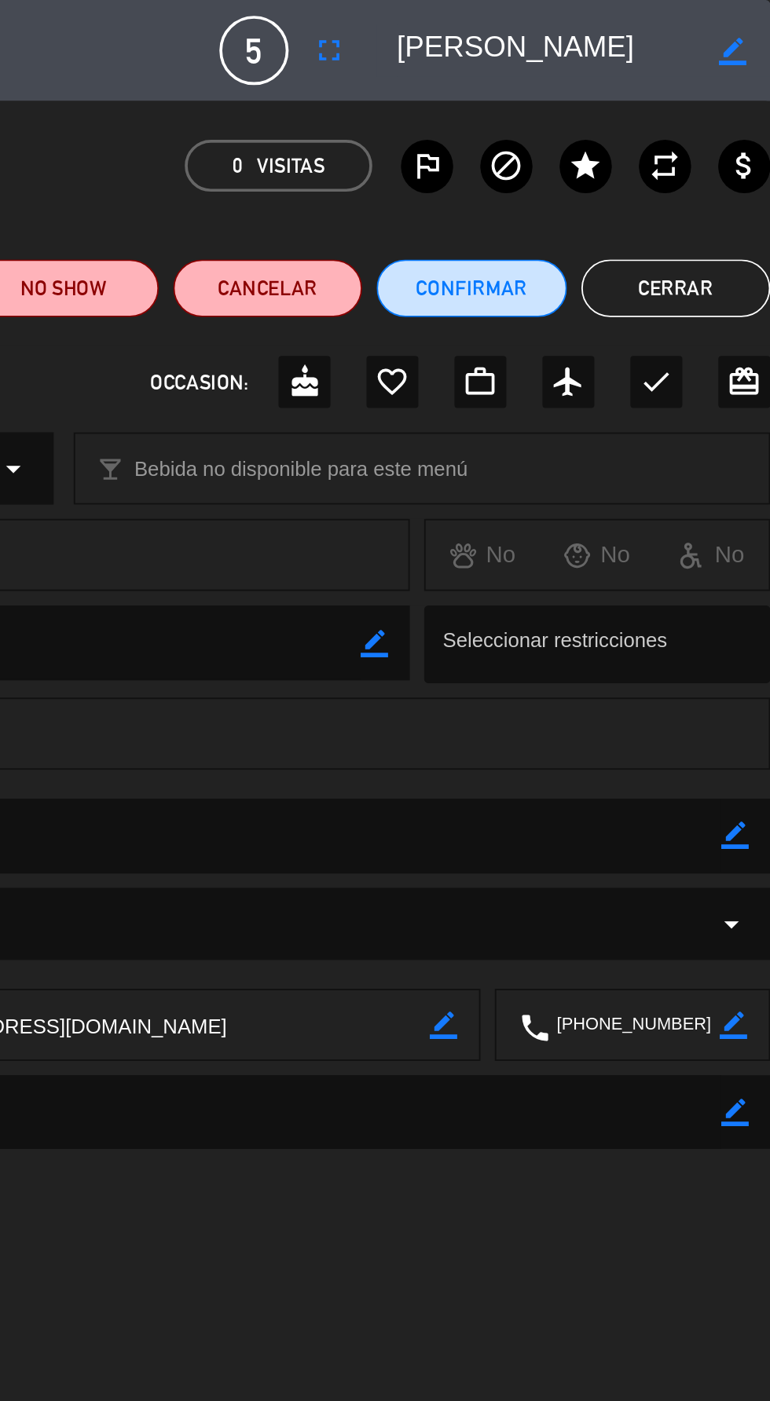
click at [719, 166] on button "Cerrar" at bounding box center [718, 156] width 103 height 31
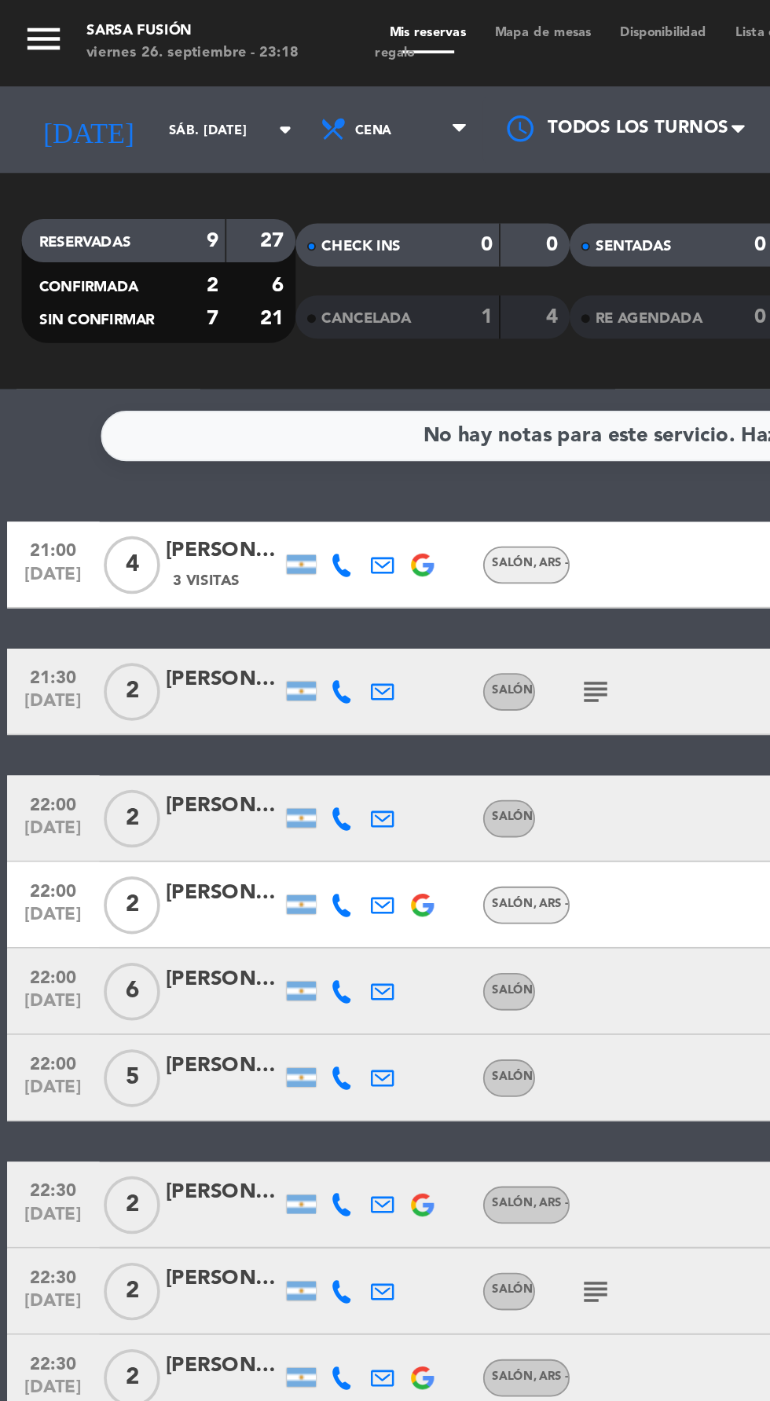
click at [181, 591] on icon at bounding box center [186, 587] width 13 height 13
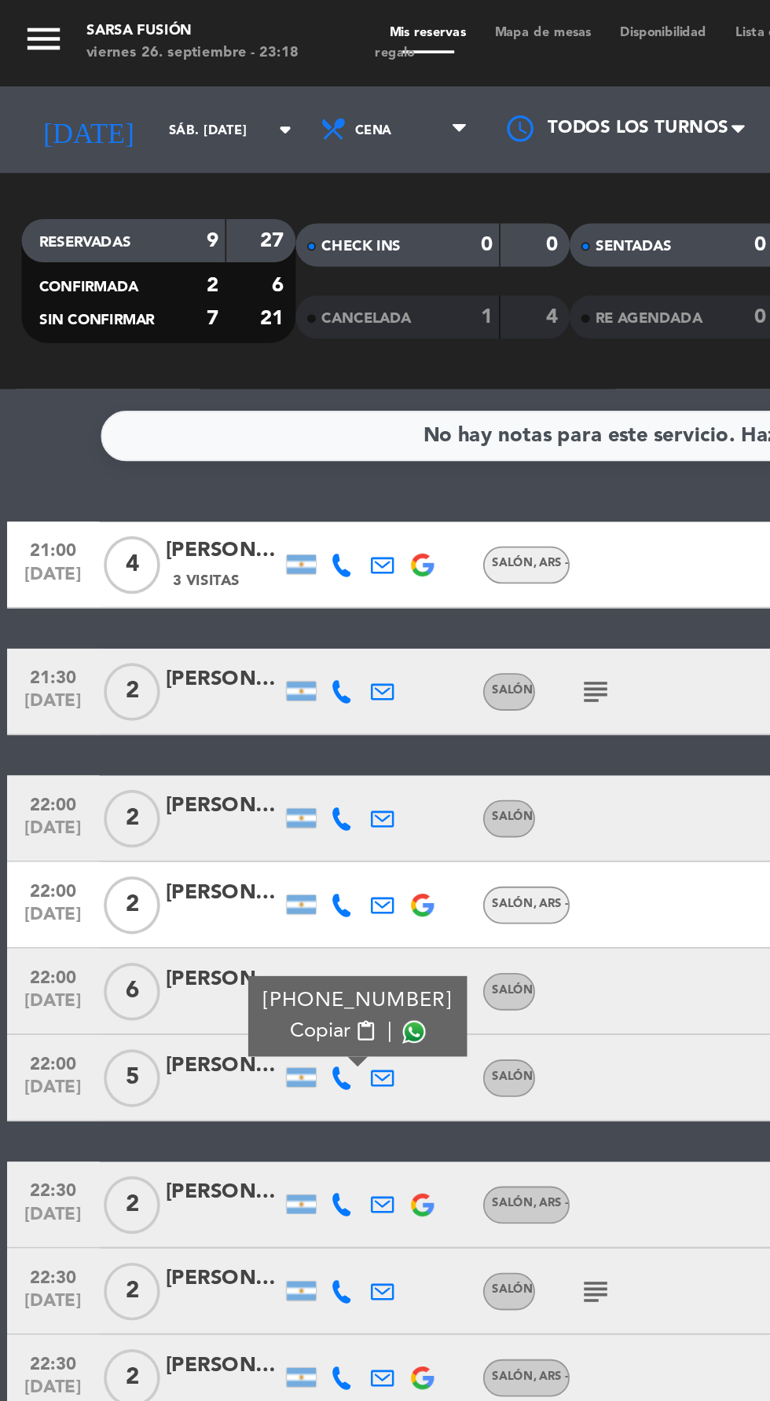
click at [219, 562] on span at bounding box center [225, 562] width 13 height 13
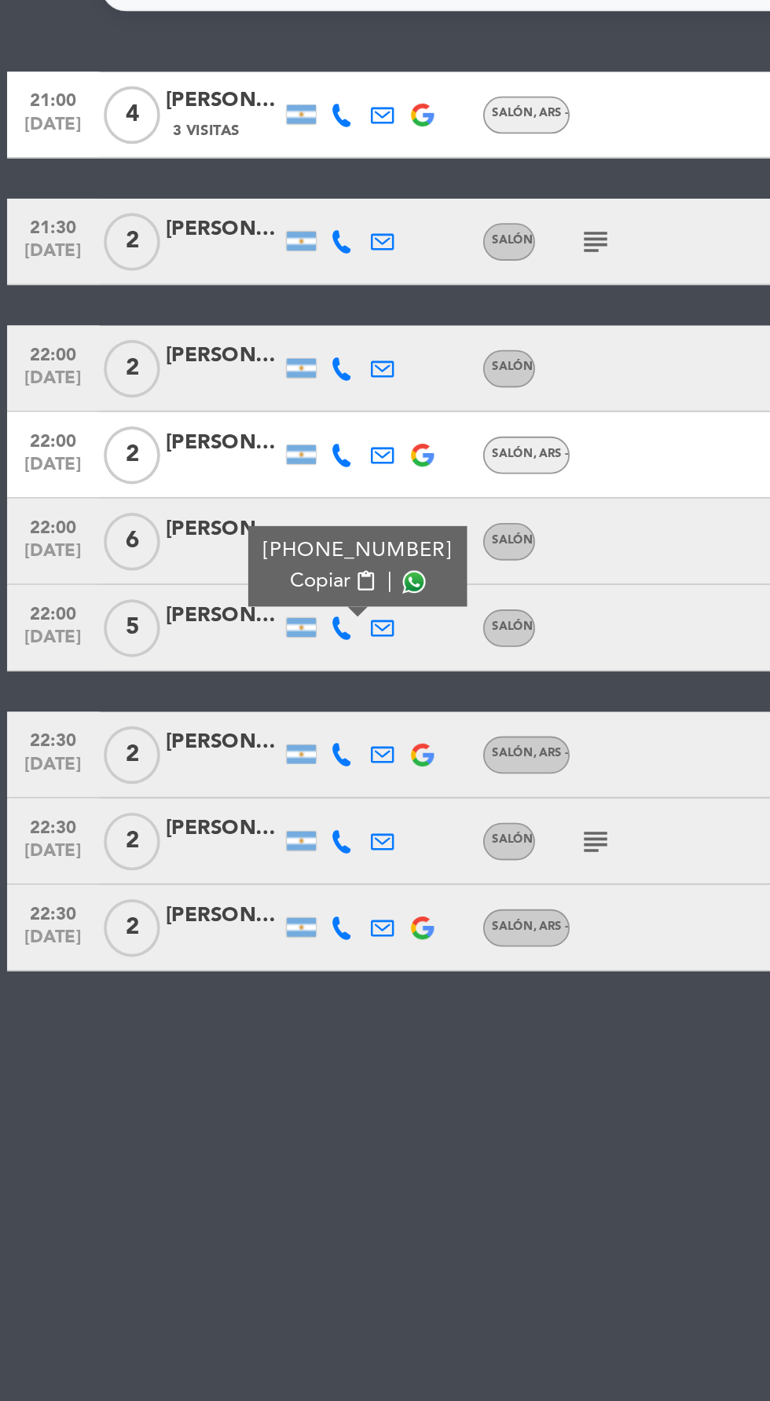
click at [134, 661] on div at bounding box center [121, 665] width 63 height 13
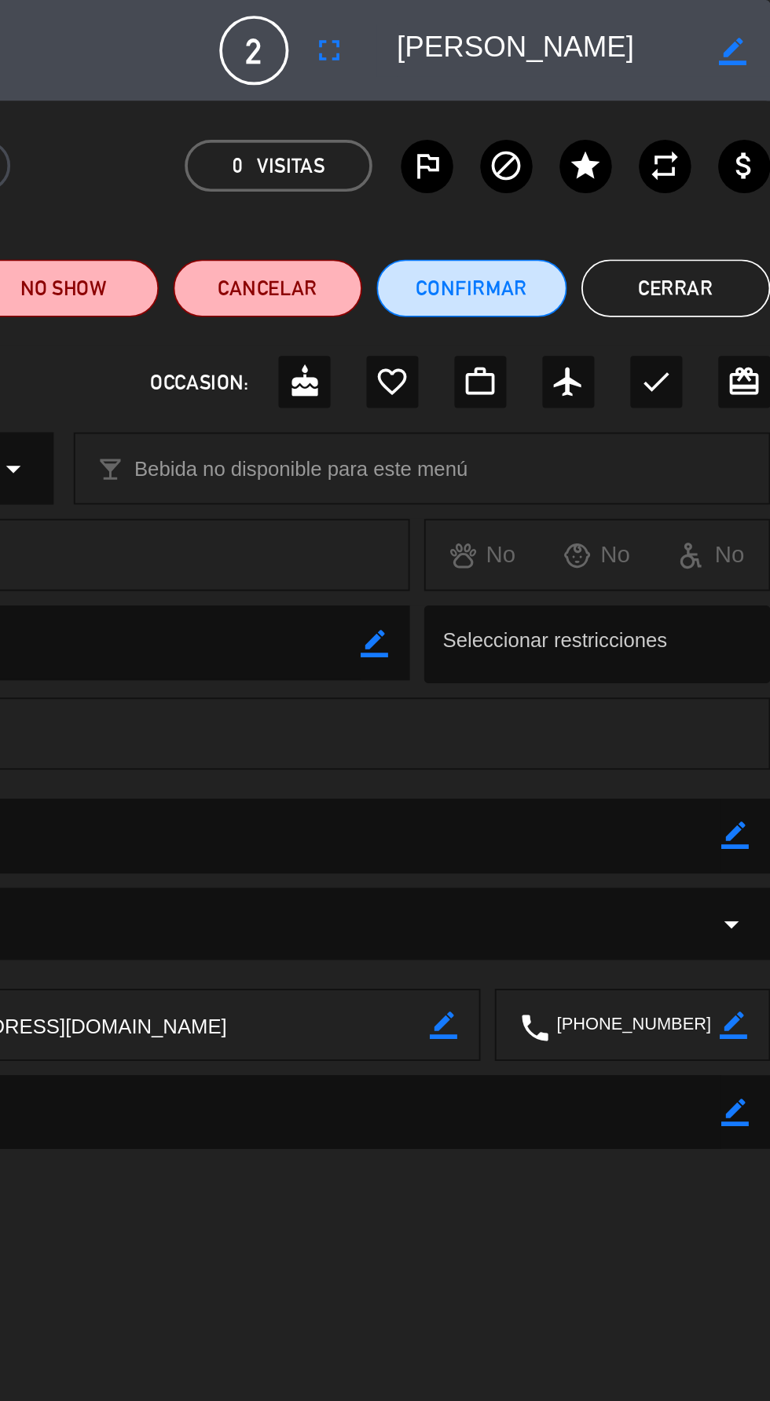
click at [715, 166] on button "Cerrar" at bounding box center [718, 156] width 103 height 31
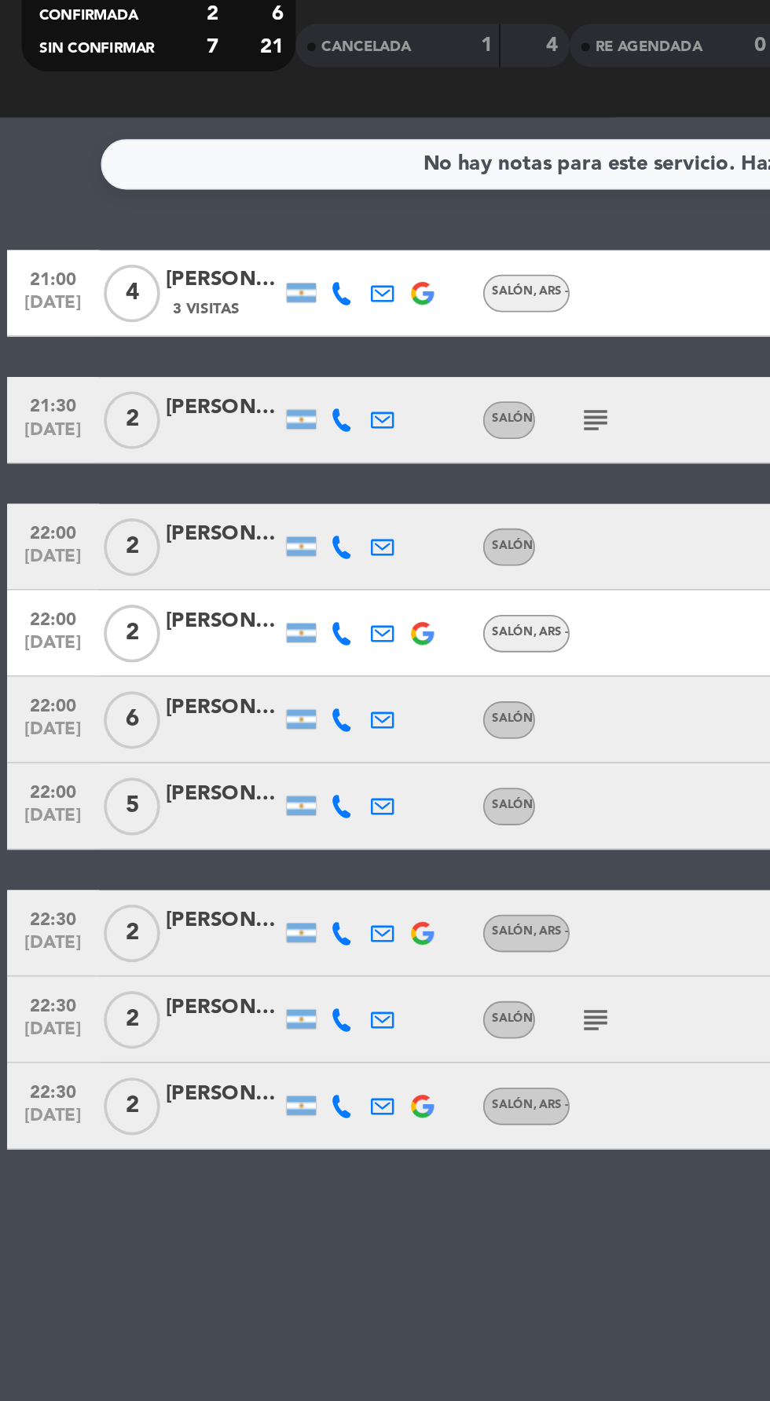
click at [185, 657] on icon at bounding box center [186, 656] width 13 height 13
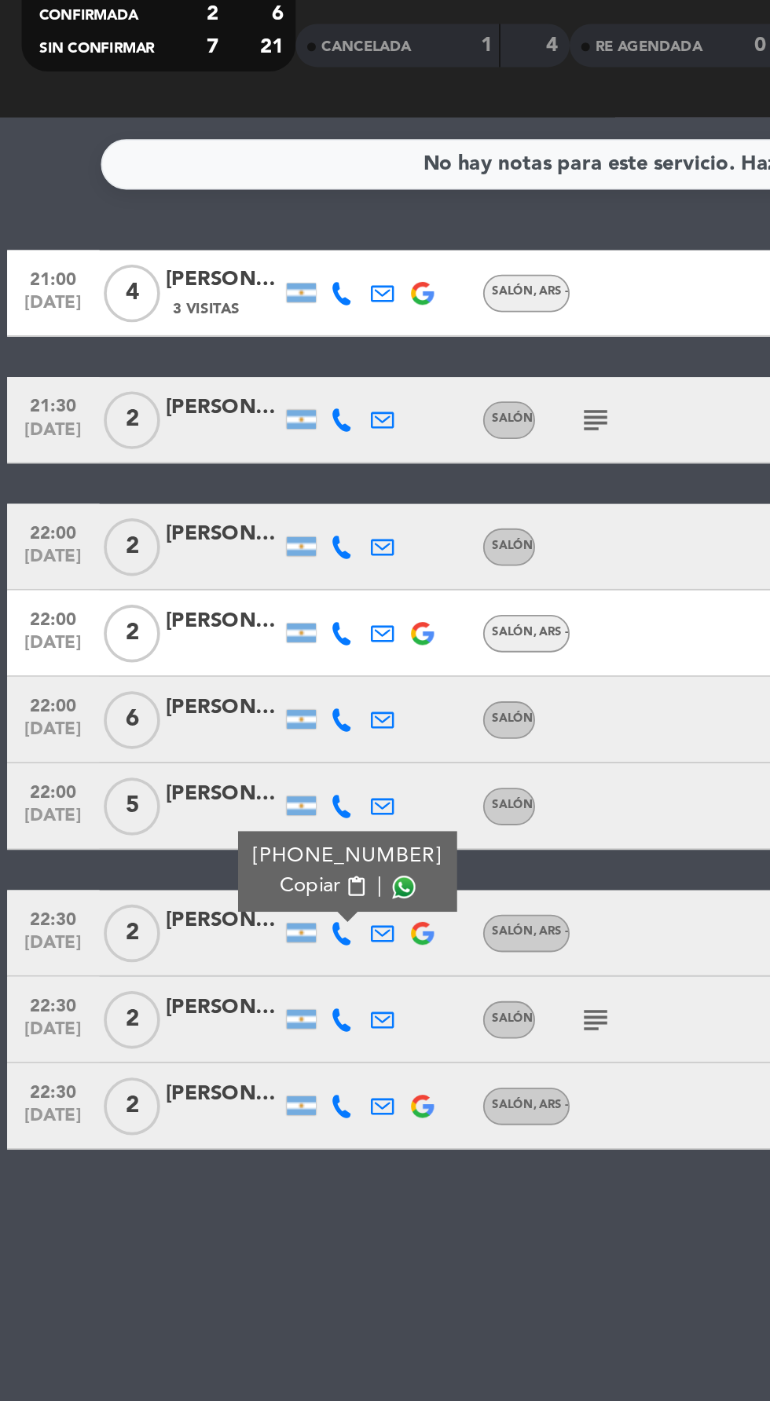
click at [218, 631] on span at bounding box center [220, 631] width 13 height 13
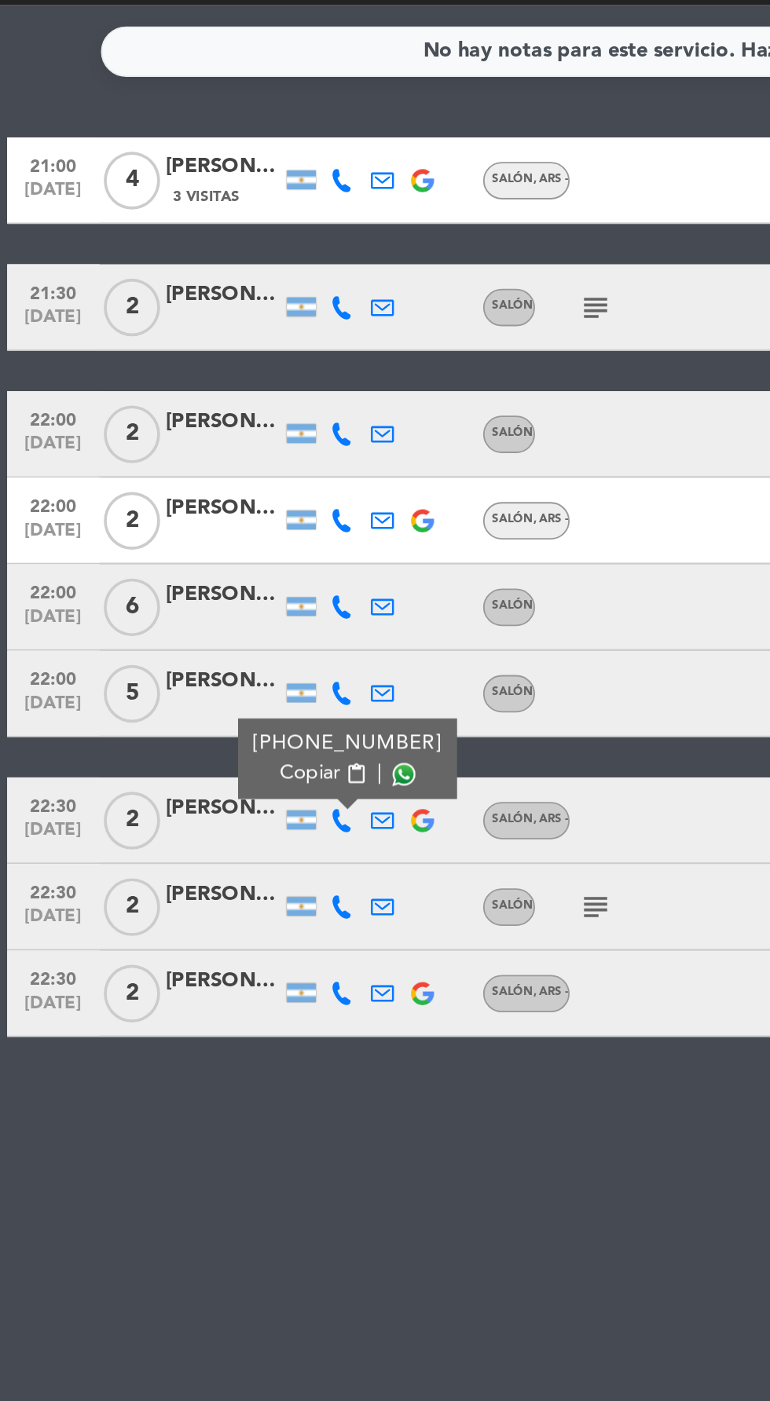
click at [138, 704] on div "[PERSON_NAME]" at bounding box center [121, 697] width 63 height 18
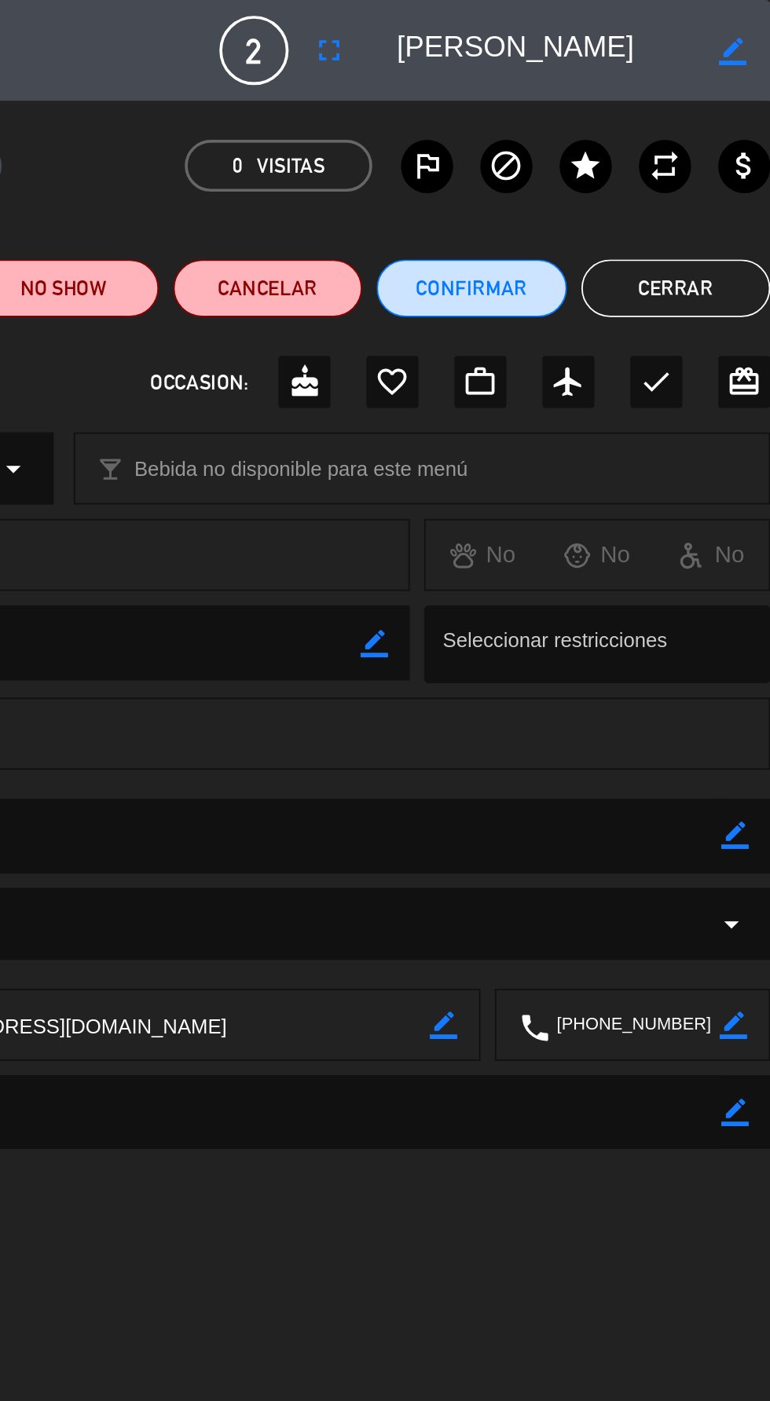
click at [719, 155] on button "Cerrar" at bounding box center [718, 156] width 103 height 31
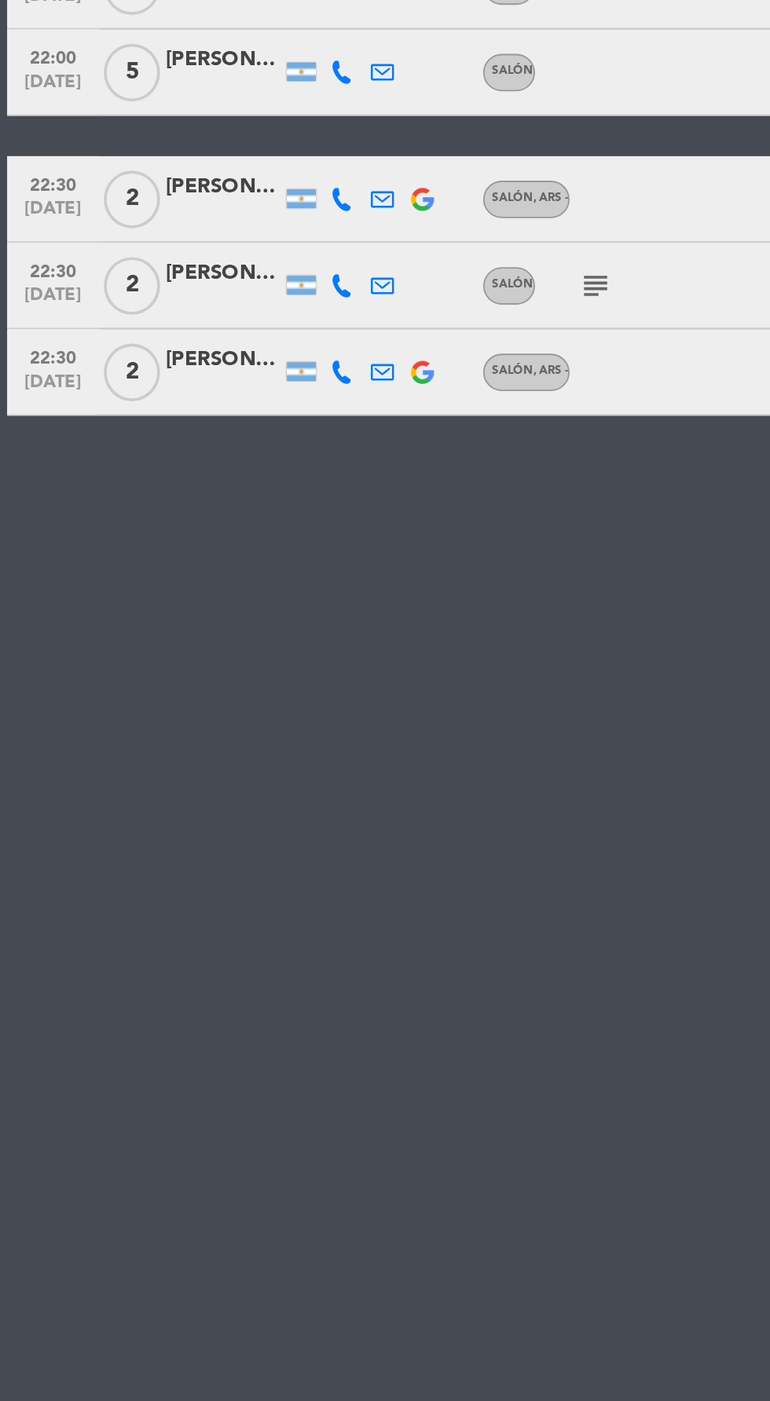
scroll to position [72, 0]
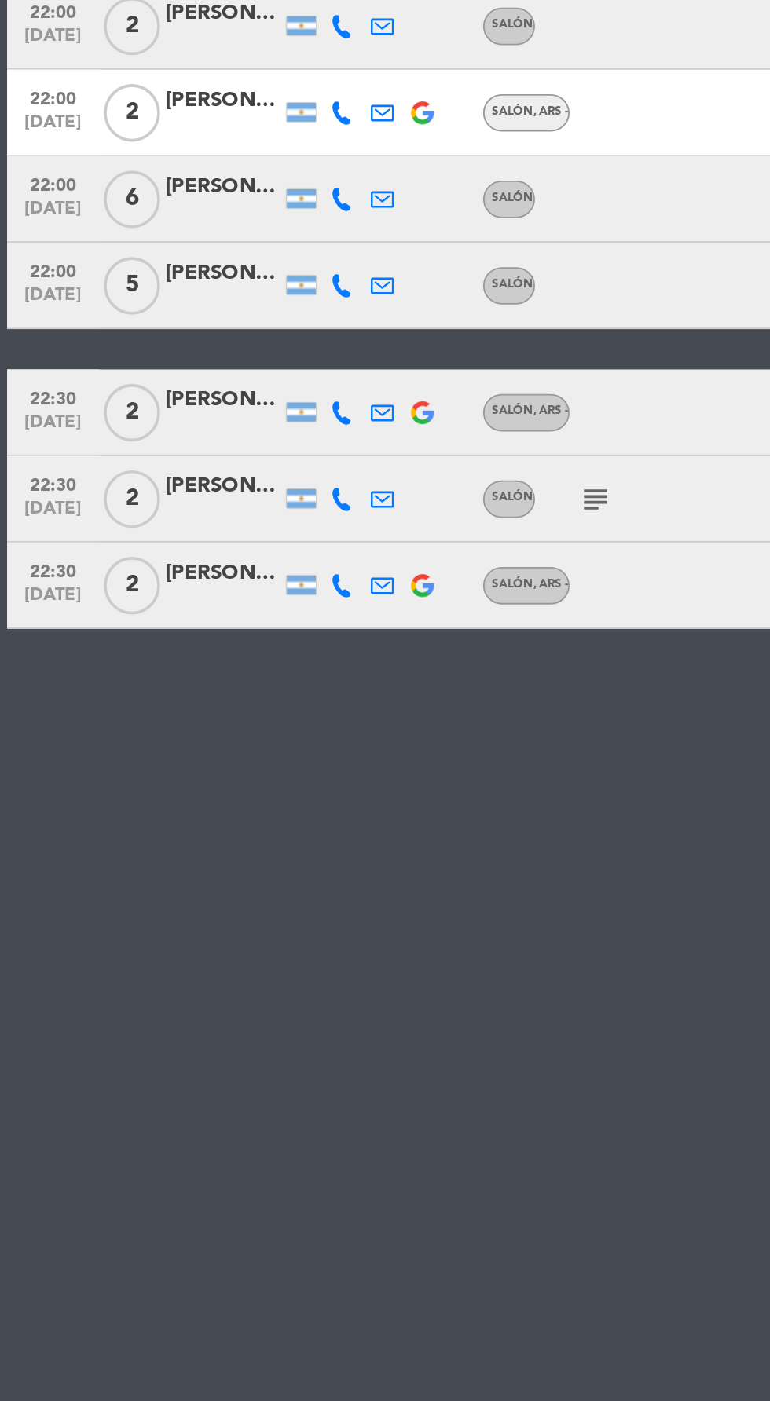
click at [188, 697] on icon at bounding box center [186, 703] width 13 height 13
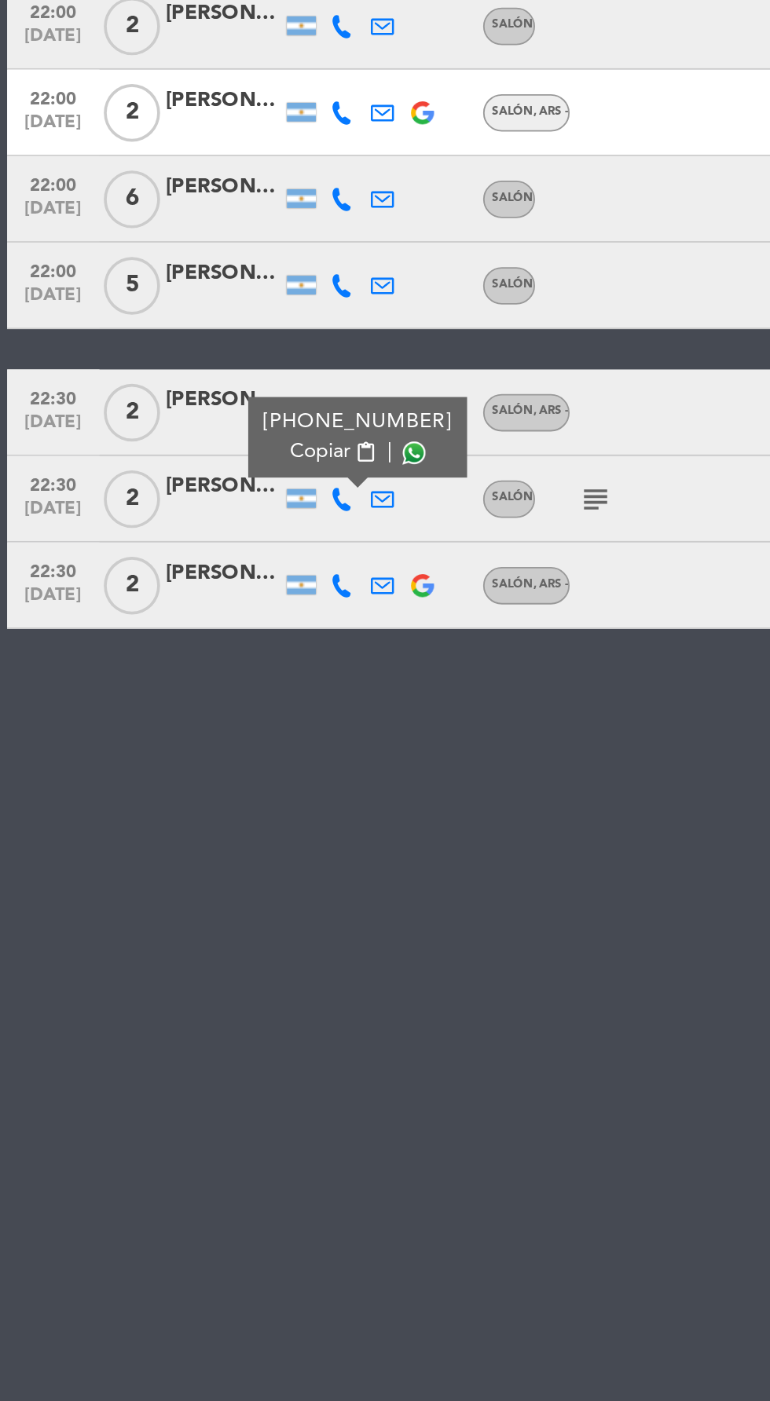
click at [219, 672] on span at bounding box center [225, 678] width 13 height 13
click at [185, 745] on icon at bounding box center [186, 751] width 13 height 13
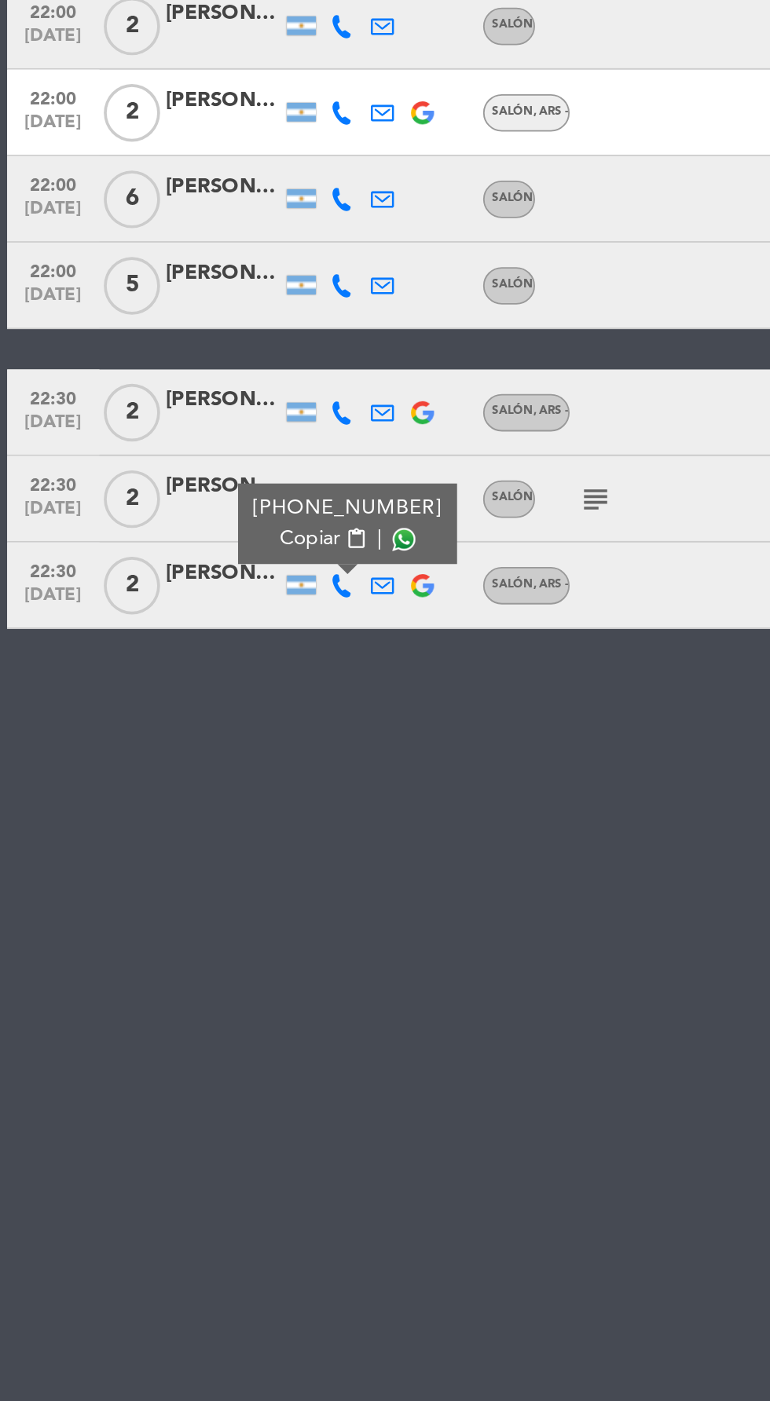
click at [220, 719] on span at bounding box center [220, 725] width 13 height 13
click at [112, 753] on div at bounding box center [121, 759] width 63 height 13
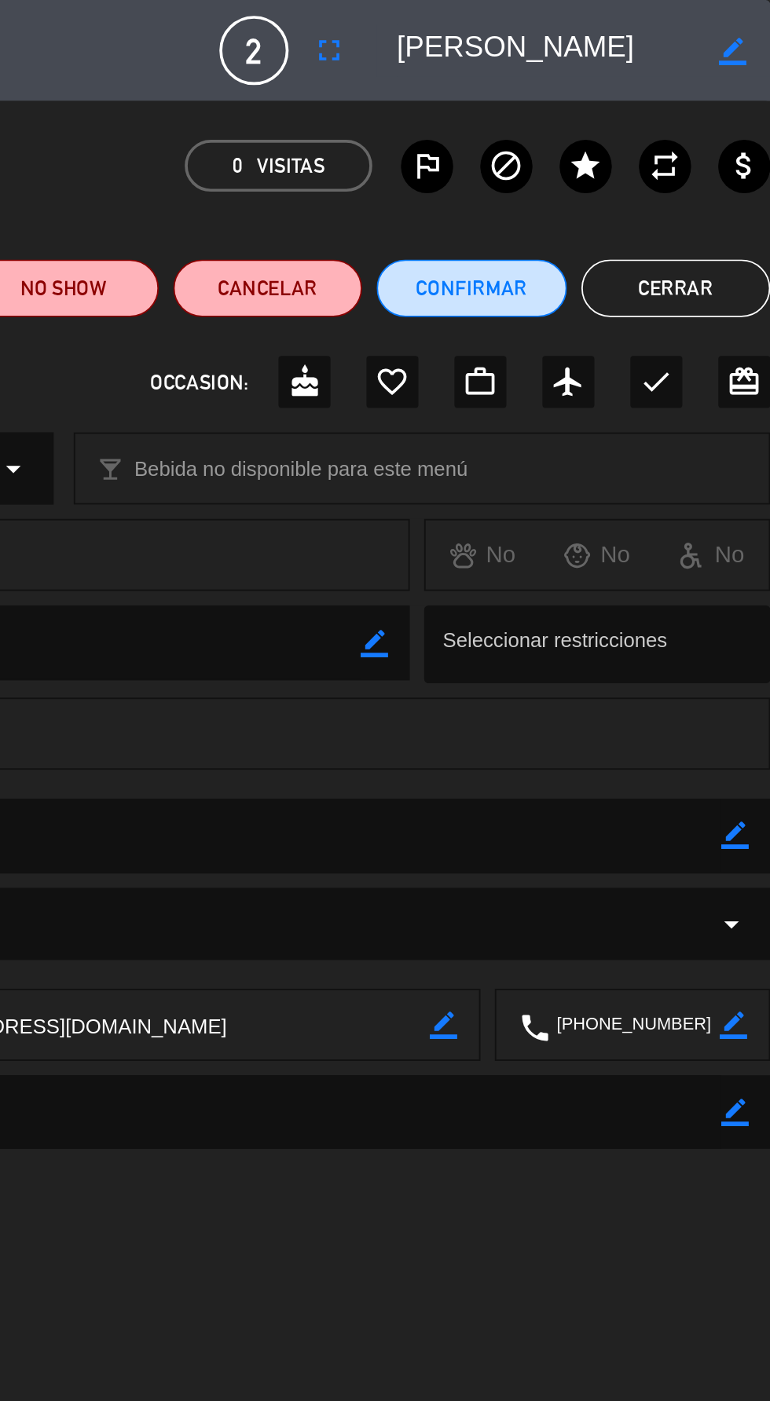
click at [734, 159] on button "Cerrar" at bounding box center [718, 156] width 103 height 31
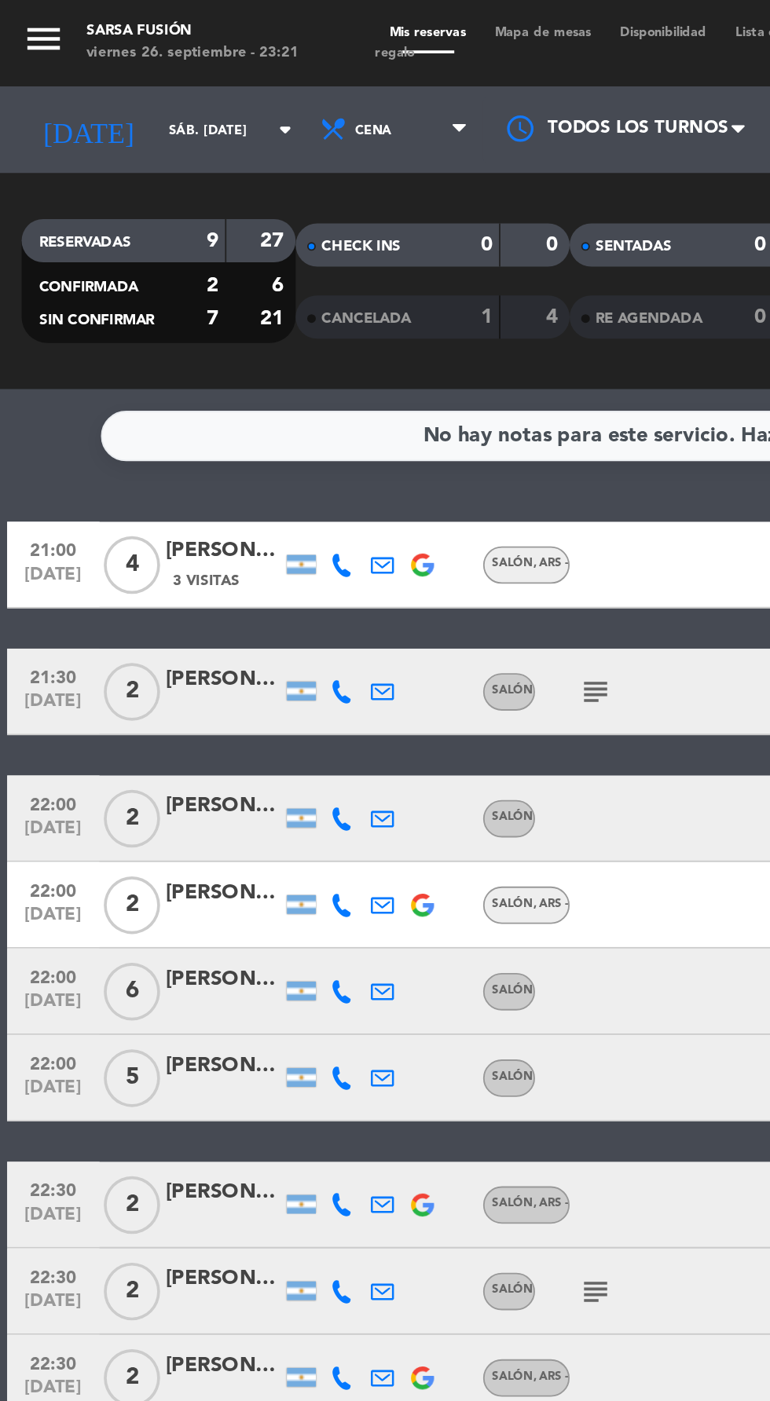
click at [188, 534] on icon at bounding box center [186, 540] width 13 height 13
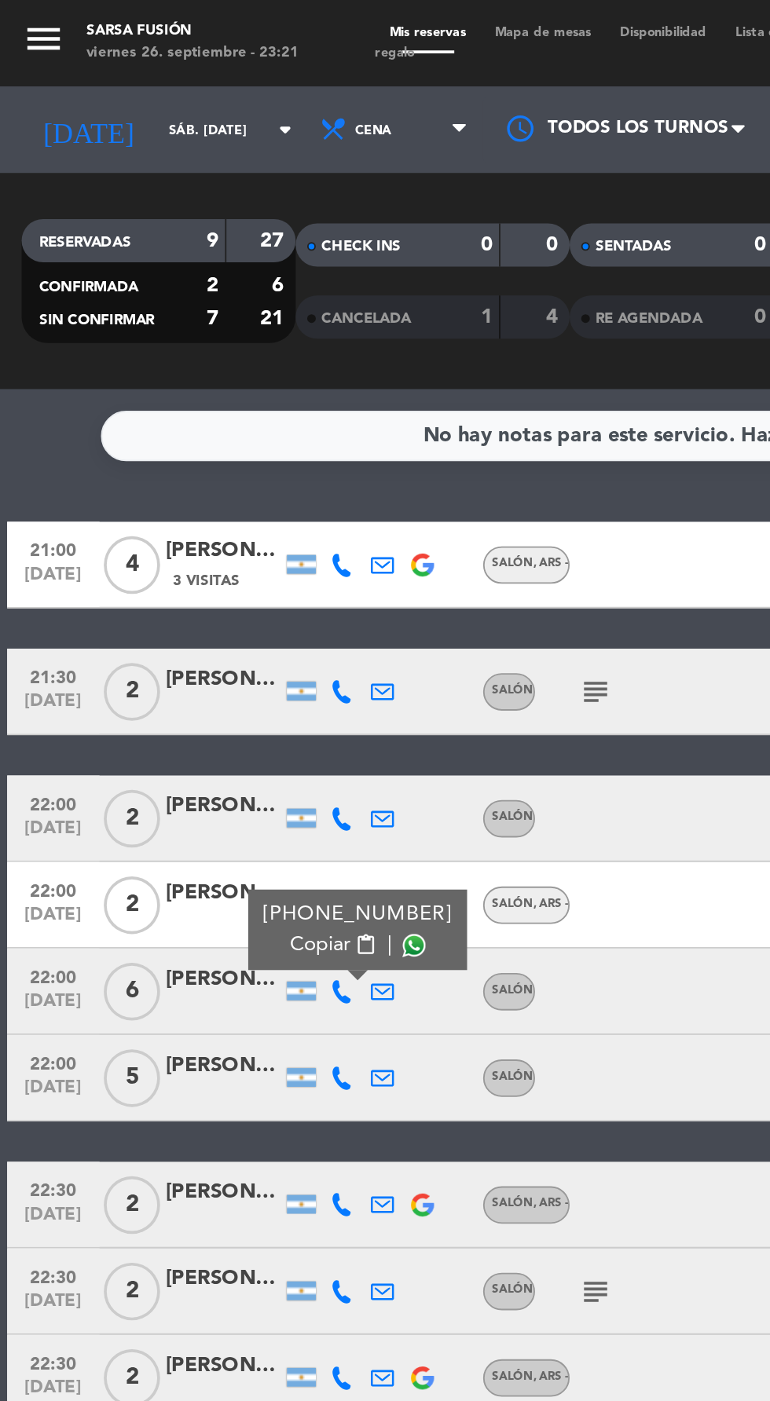
click at [219, 509] on span at bounding box center [225, 515] width 13 height 13
click at [185, 581] on icon at bounding box center [186, 587] width 13 height 13
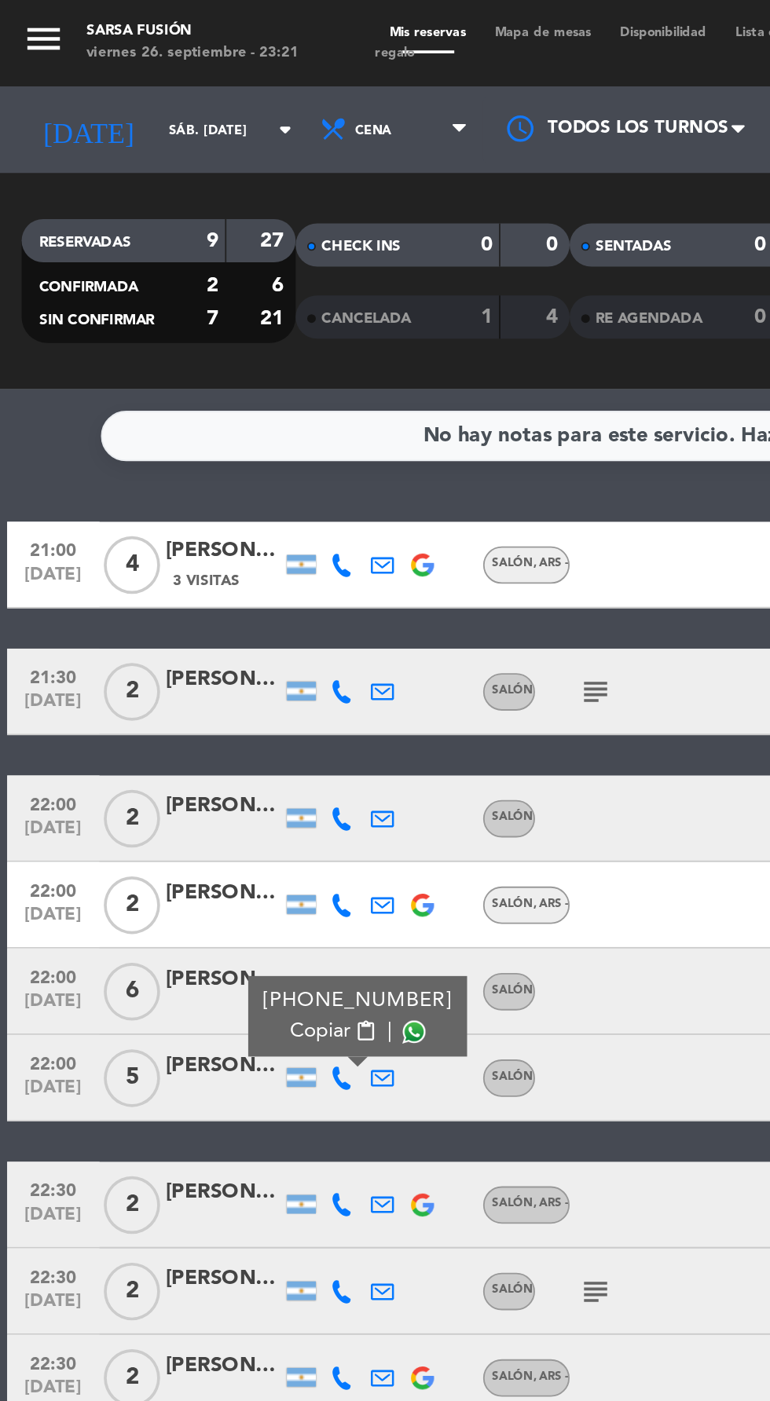
click at [219, 556] on span at bounding box center [225, 562] width 13 height 13
click at [130, 478] on div "[PERSON_NAME]" at bounding box center [121, 487] width 63 height 18
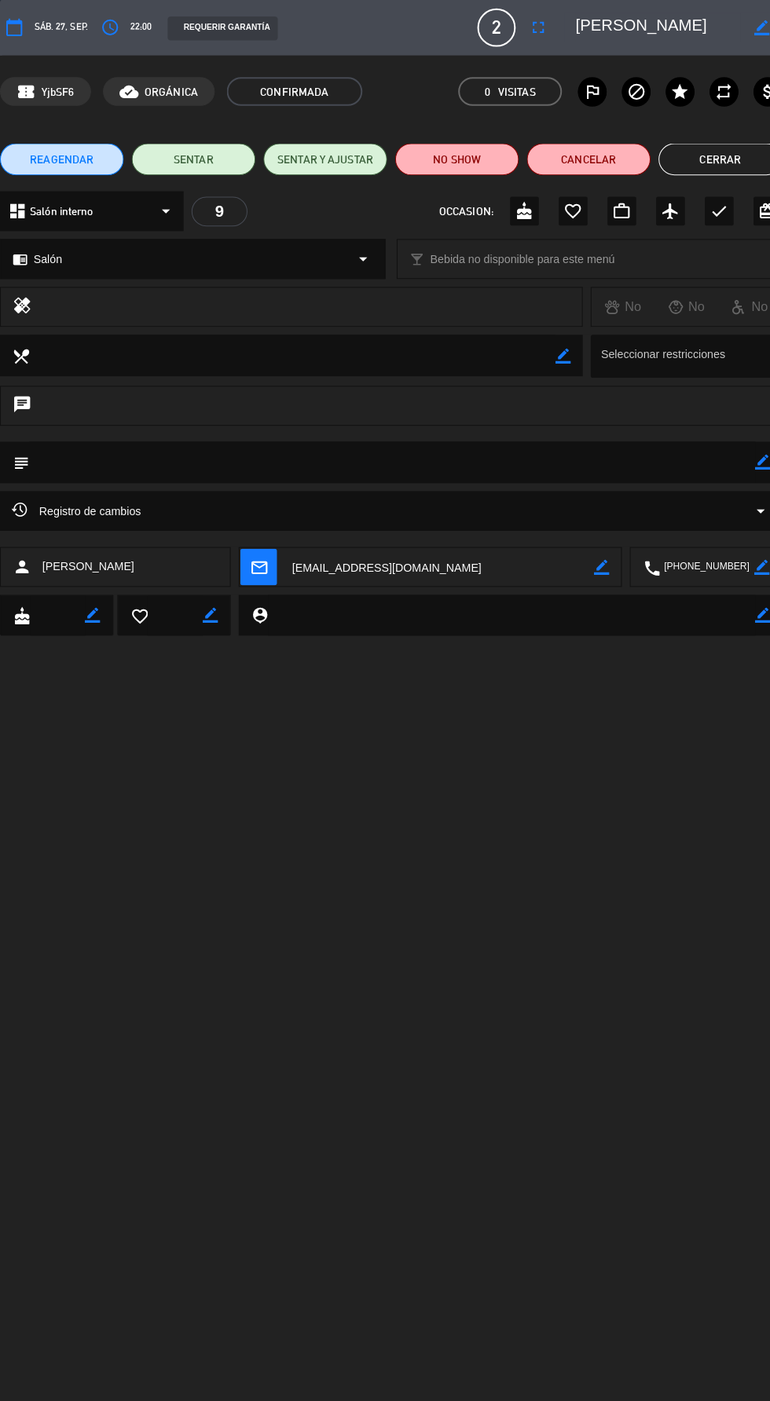
click at [707, 156] on button "Cerrar" at bounding box center [709, 156] width 122 height 31
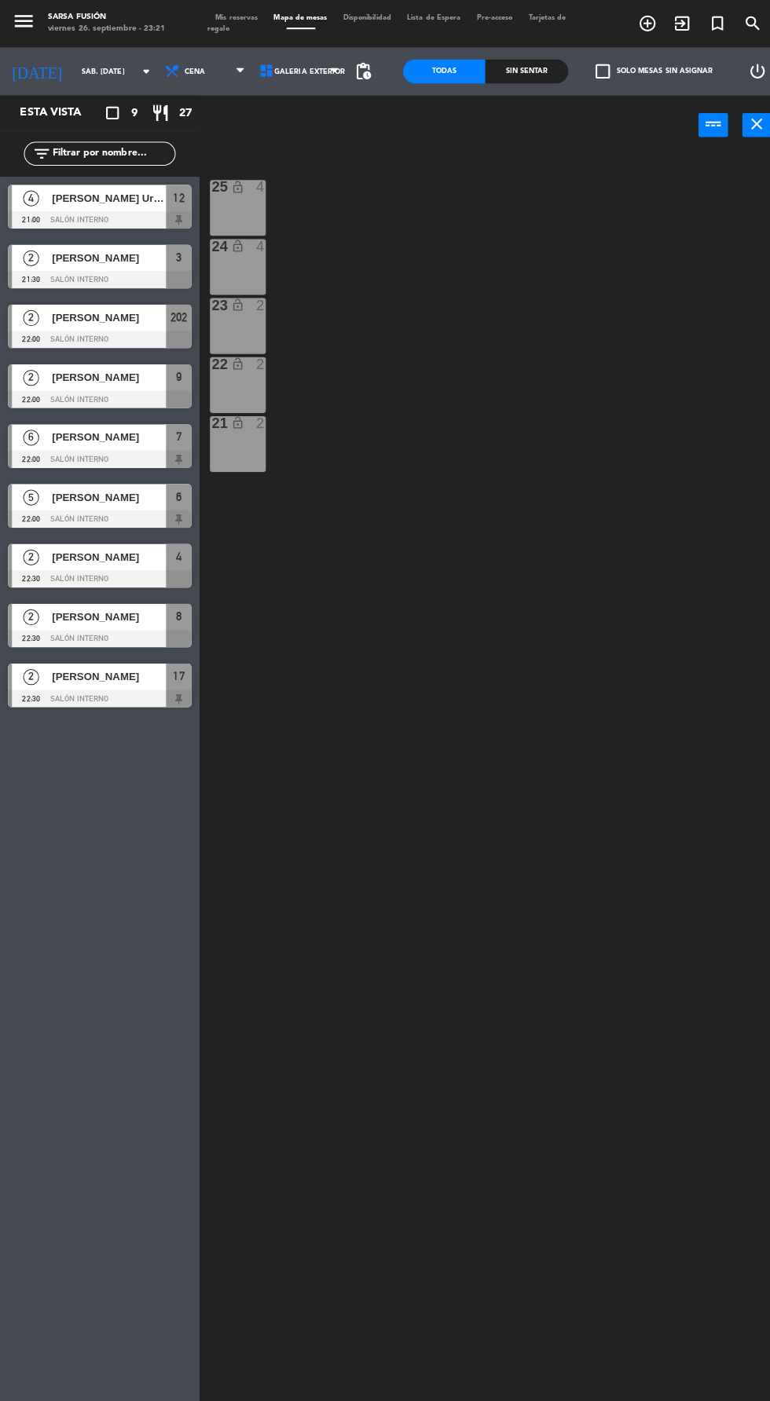
click at [232, 19] on span "Mis reservas" at bounding box center [232, 17] width 57 height 7
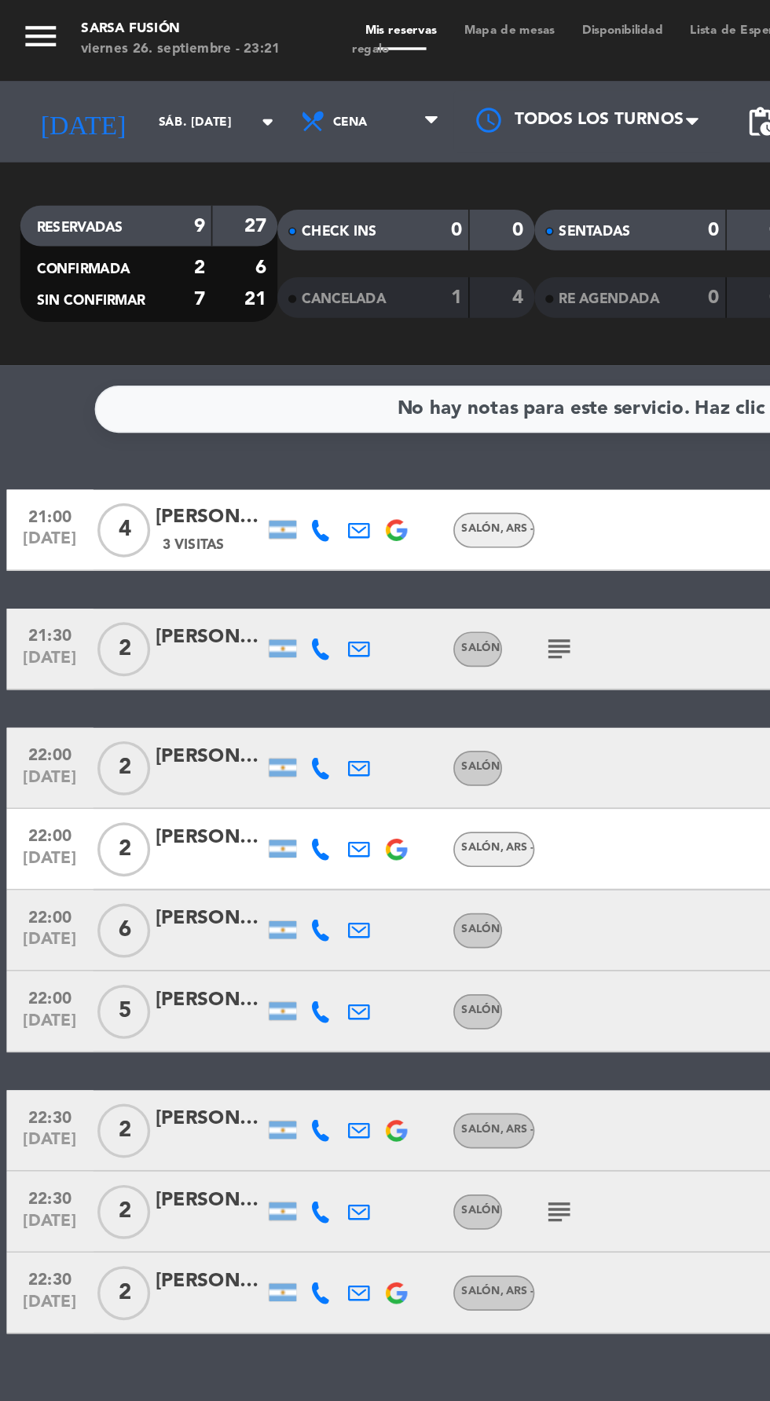
click at [185, 496] on icon at bounding box center [186, 493] width 13 height 13
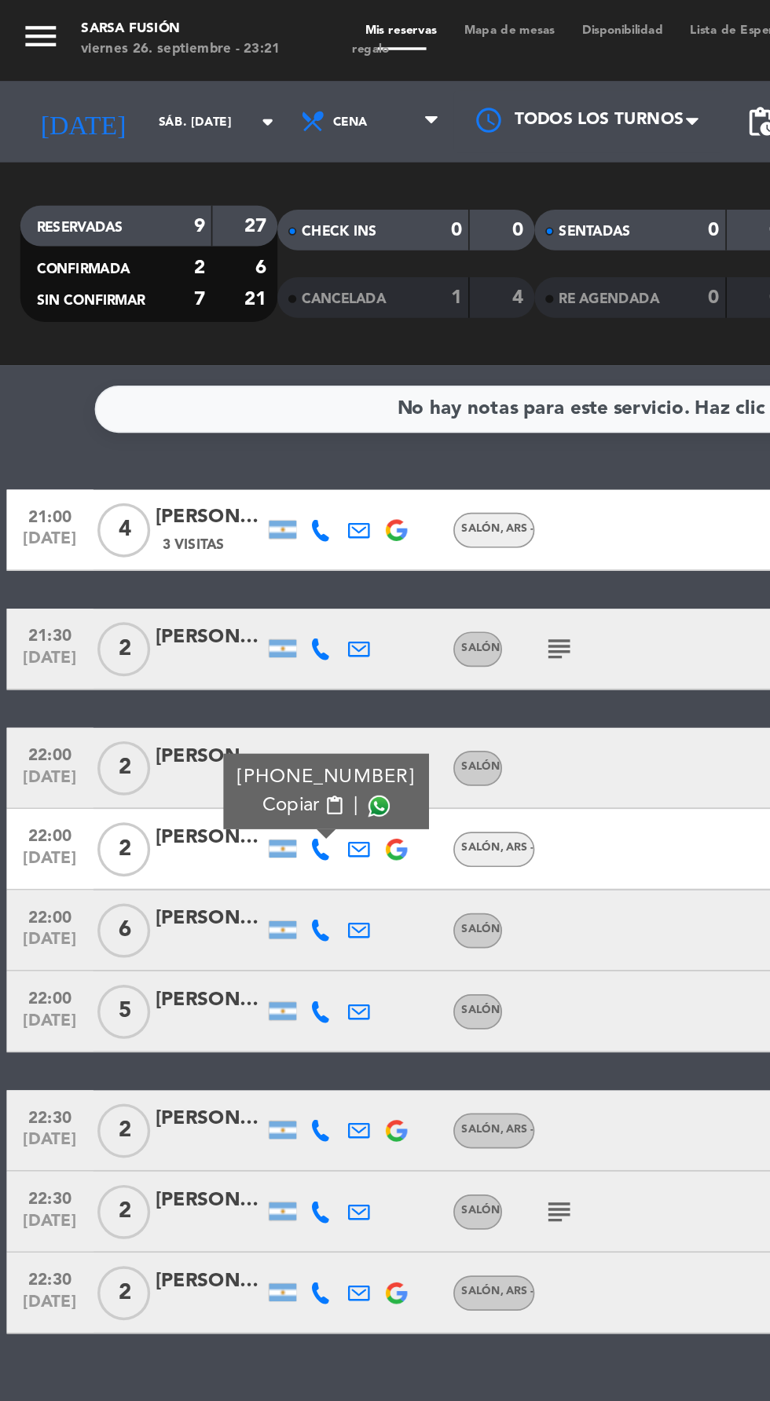
click at [218, 467] on span at bounding box center [220, 468] width 13 height 13
